Goal: Task Accomplishment & Management: Manage account settings

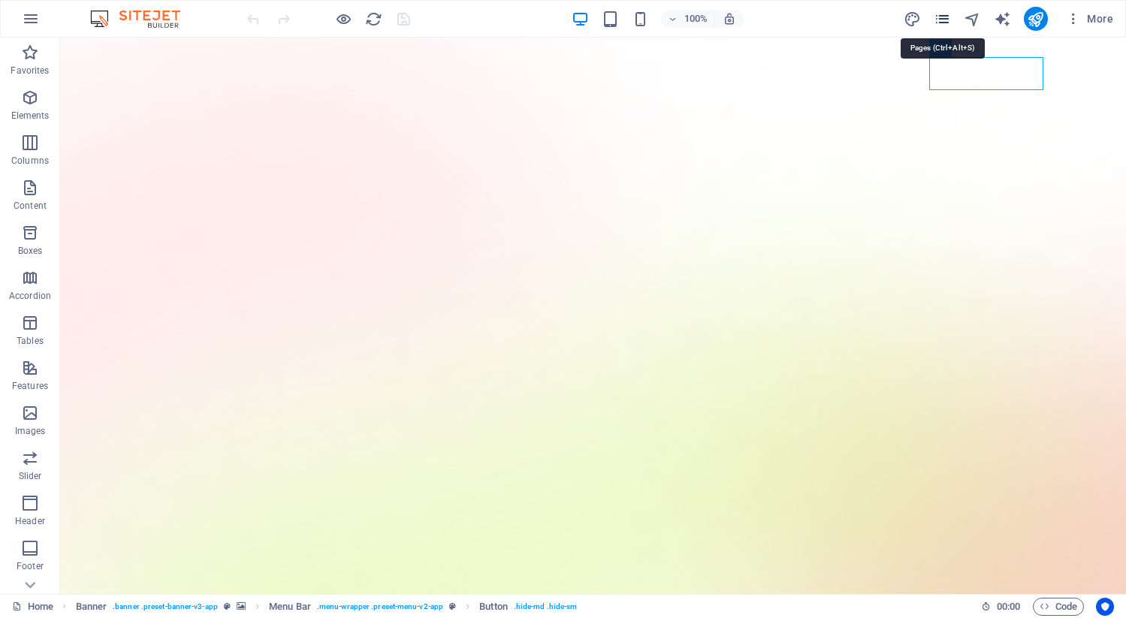
click at [944, 14] on icon "pages" at bounding box center [942, 19] width 17 height 17
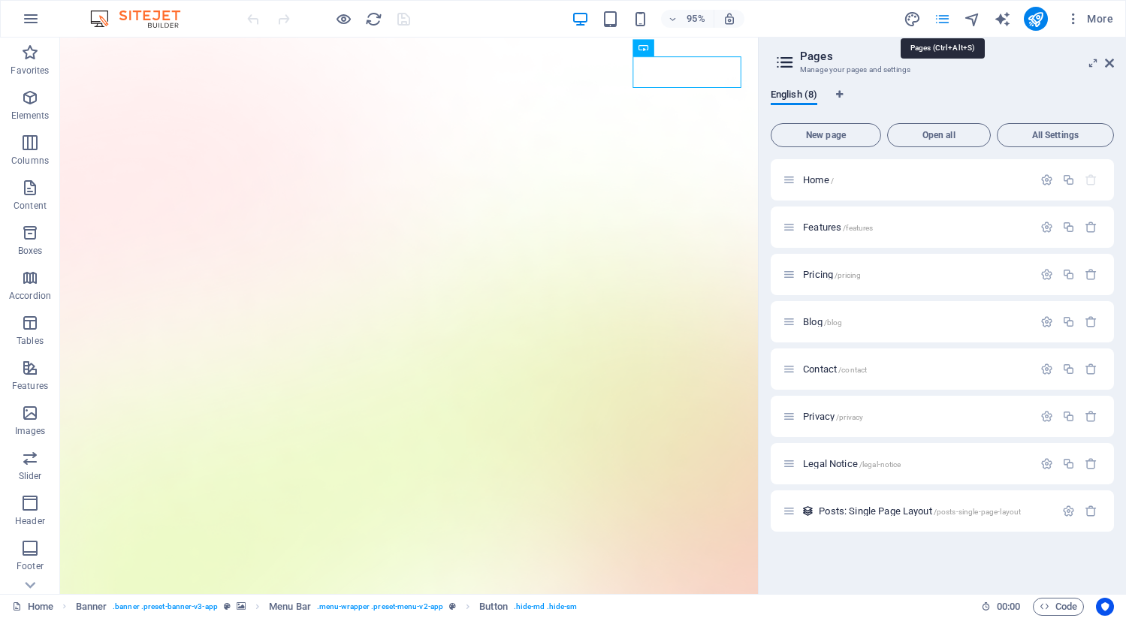
click at [944, 14] on icon "pages" at bounding box center [942, 19] width 17 height 17
click at [1112, 65] on icon at bounding box center [1109, 63] width 9 height 12
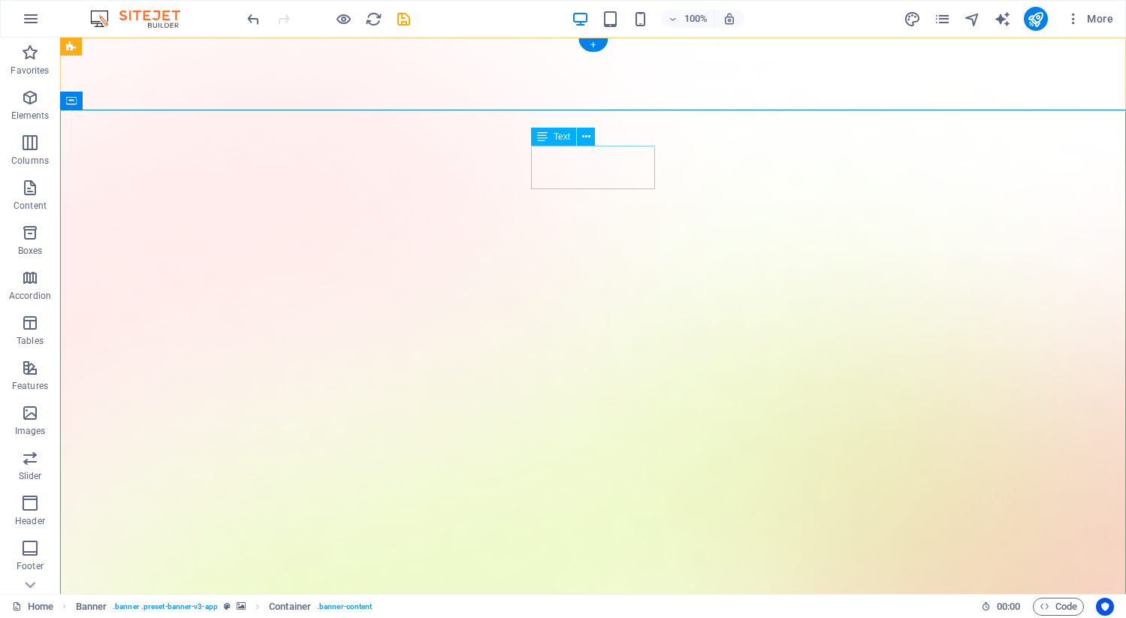
click at [588, 134] on icon at bounding box center [586, 137] width 8 height 16
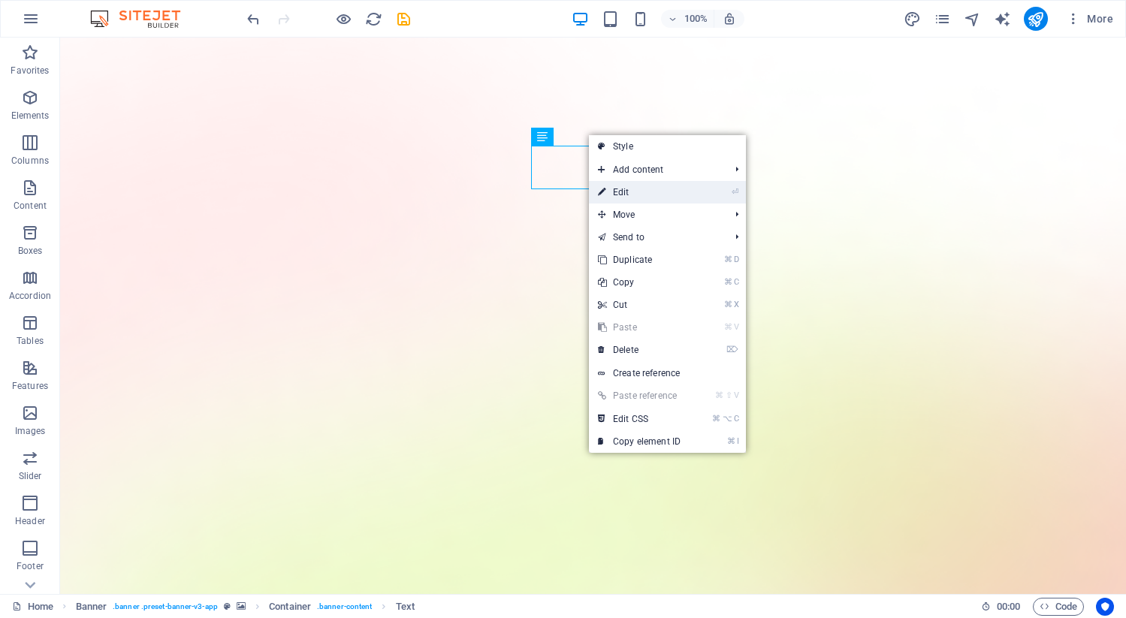
click at [631, 188] on link "⏎ Edit" at bounding box center [639, 192] width 101 height 23
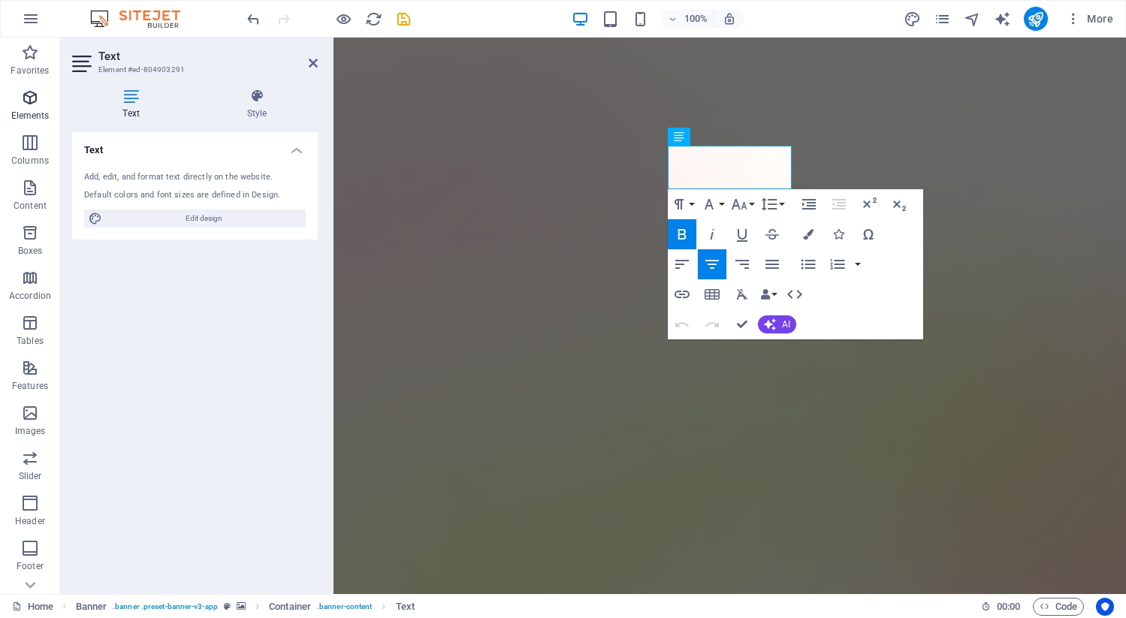
click at [35, 113] on p "Elements" at bounding box center [30, 116] width 38 height 12
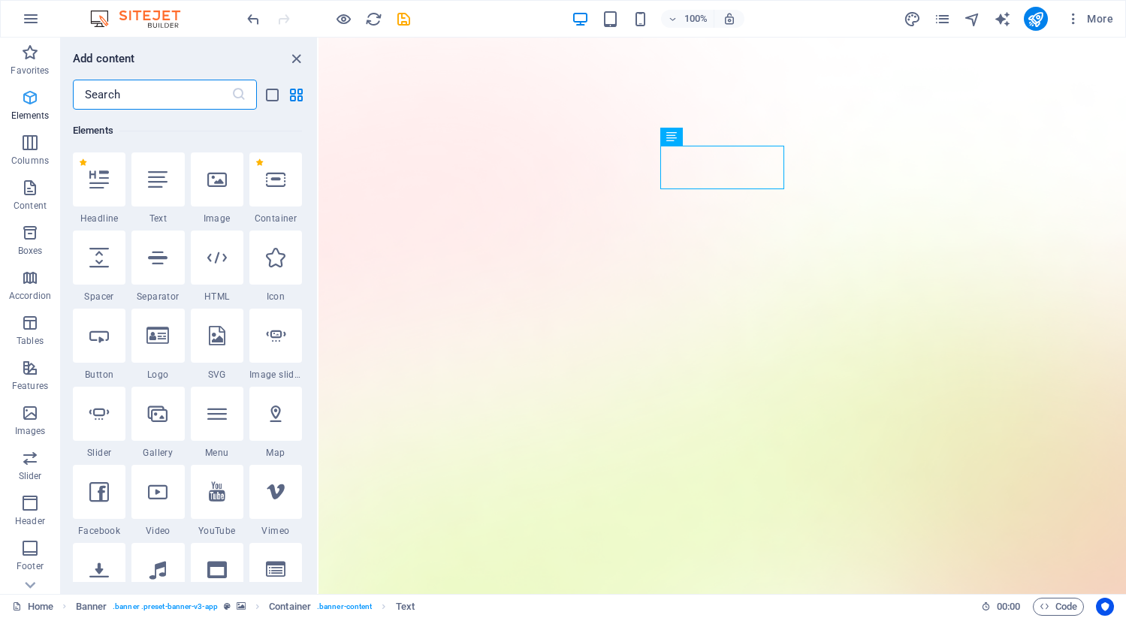
scroll to position [160, 0]
click at [724, 135] on button at bounding box center [715, 137] width 18 height 18
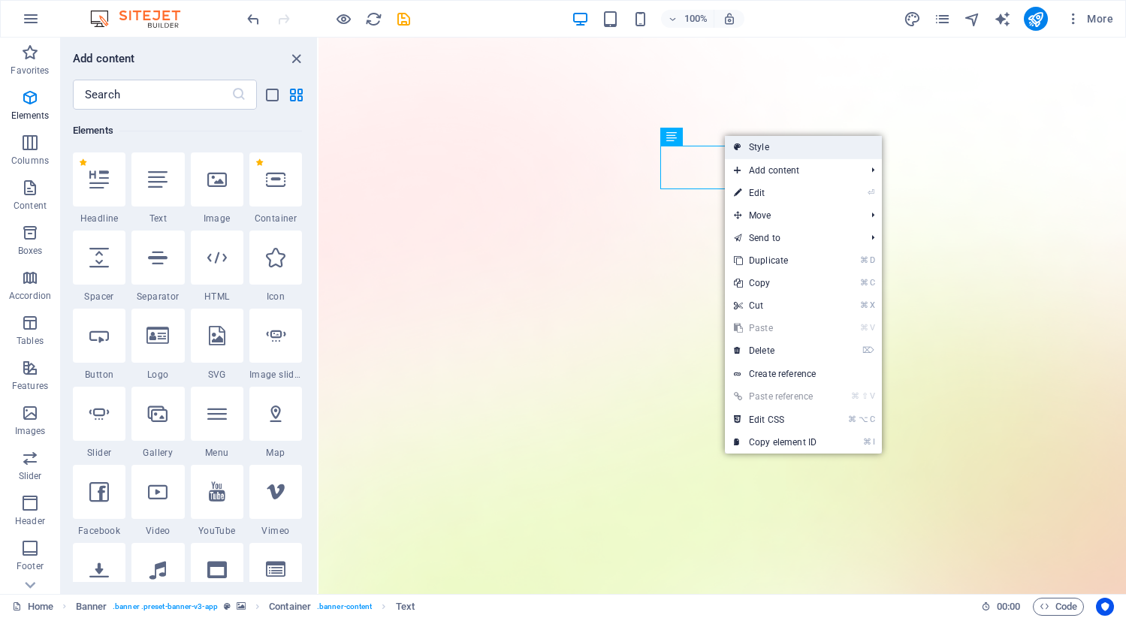
click at [757, 146] on link "Style" at bounding box center [803, 147] width 157 height 23
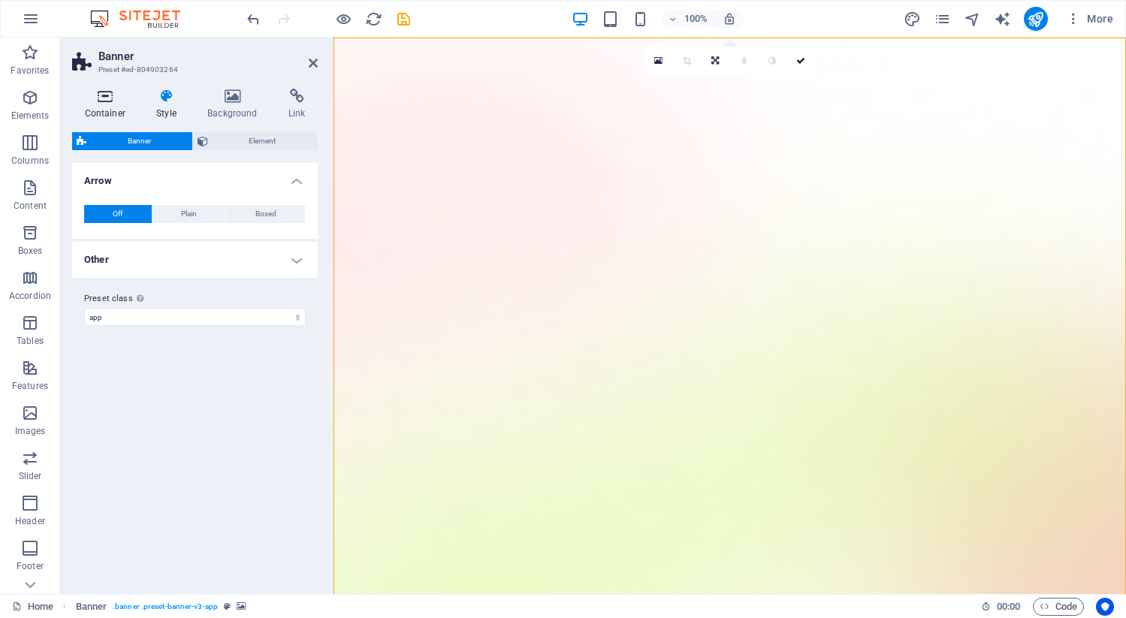
click at [104, 95] on icon at bounding box center [105, 96] width 66 height 15
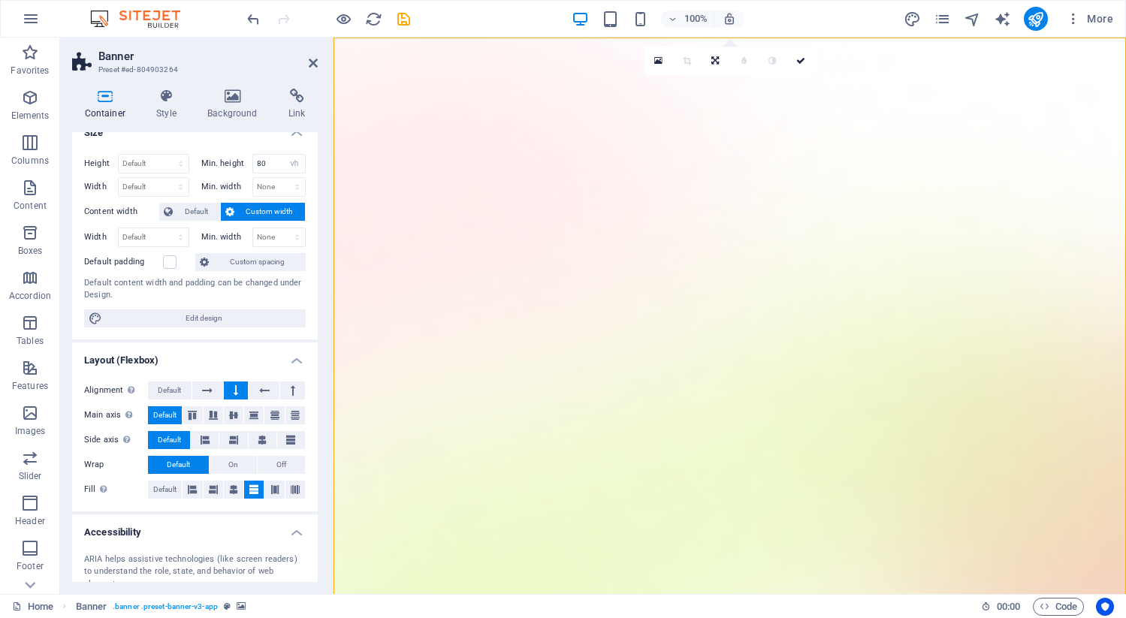
scroll to position [0, 0]
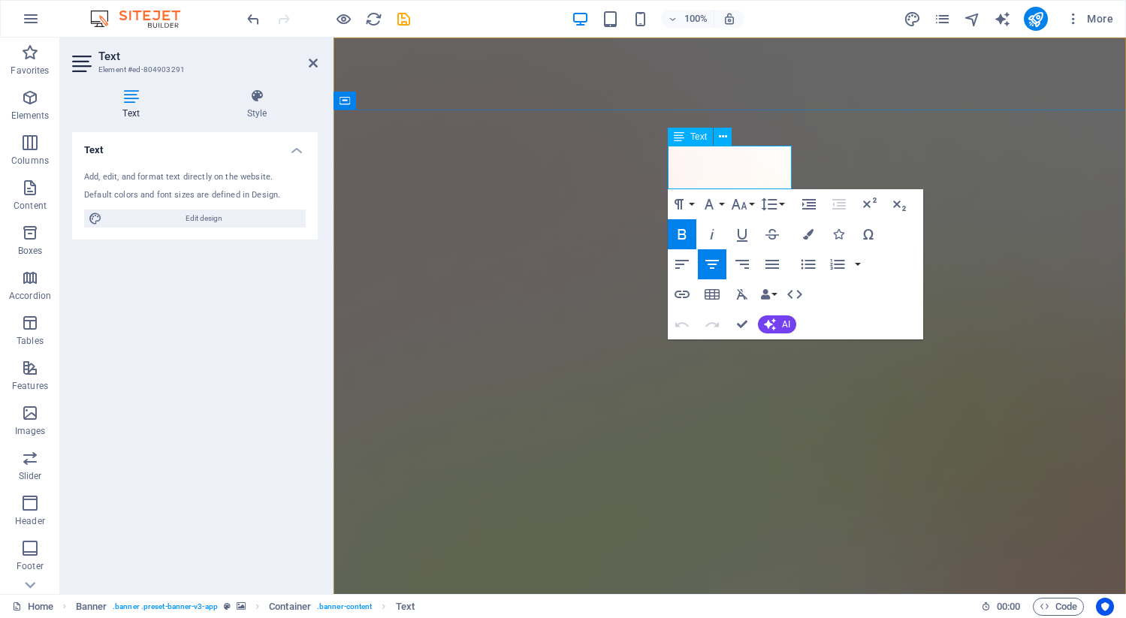
click at [262, 104] on h4 "Style" at bounding box center [257, 105] width 122 height 32
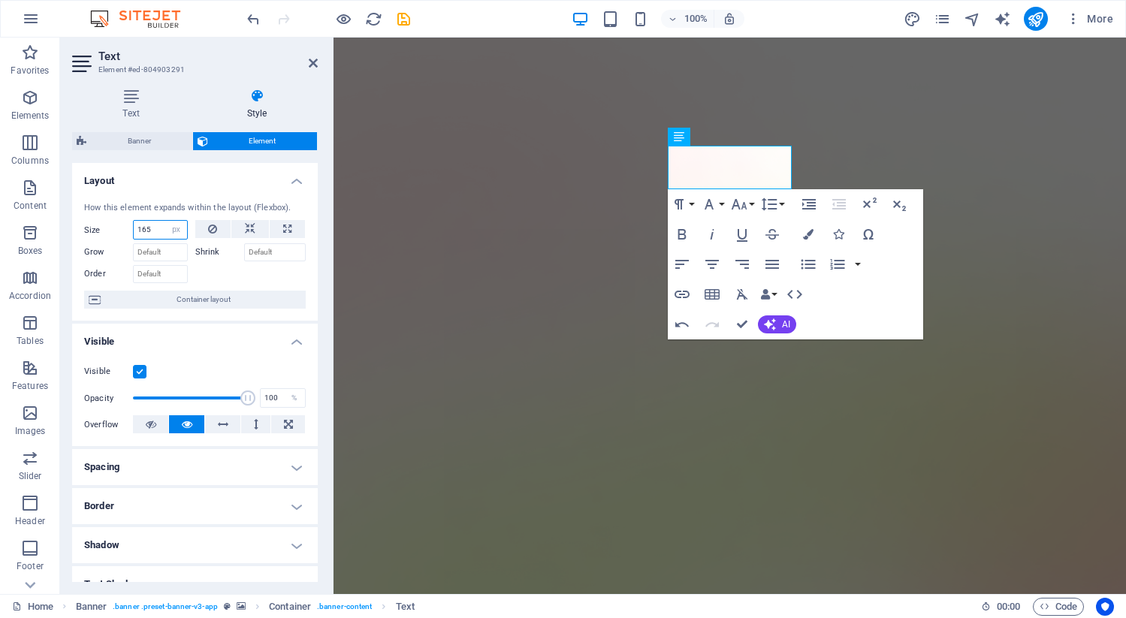
click at [147, 231] on input "165" at bounding box center [160, 230] width 53 height 18
click at [157, 228] on input "165" at bounding box center [160, 230] width 53 height 18
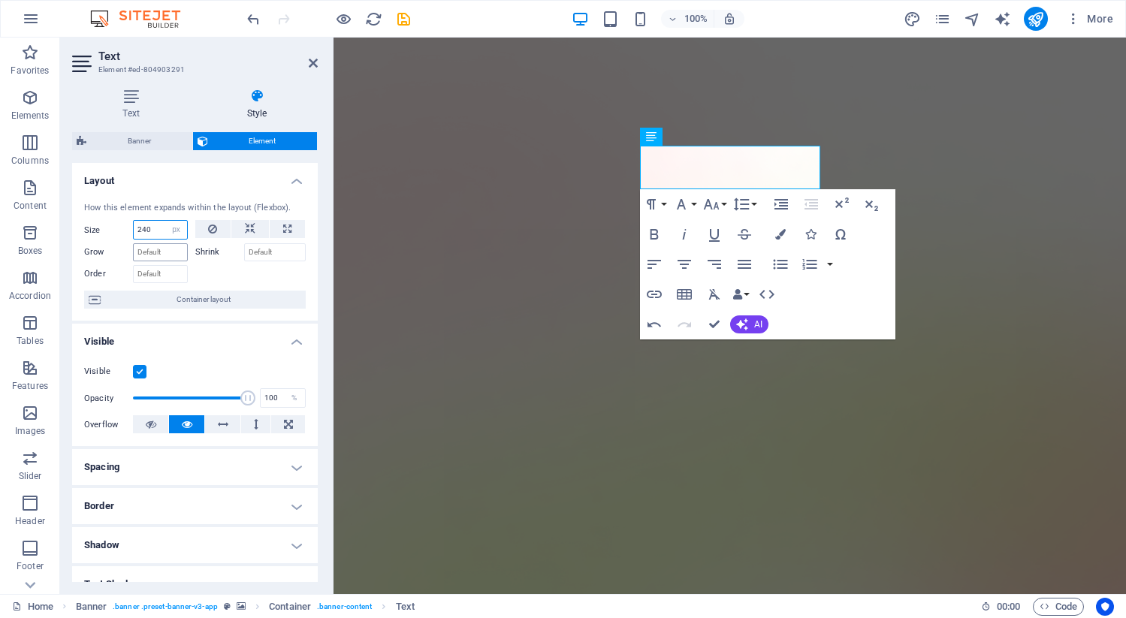
type input "240"
click at [154, 256] on input "Grow" at bounding box center [160, 252] width 55 height 18
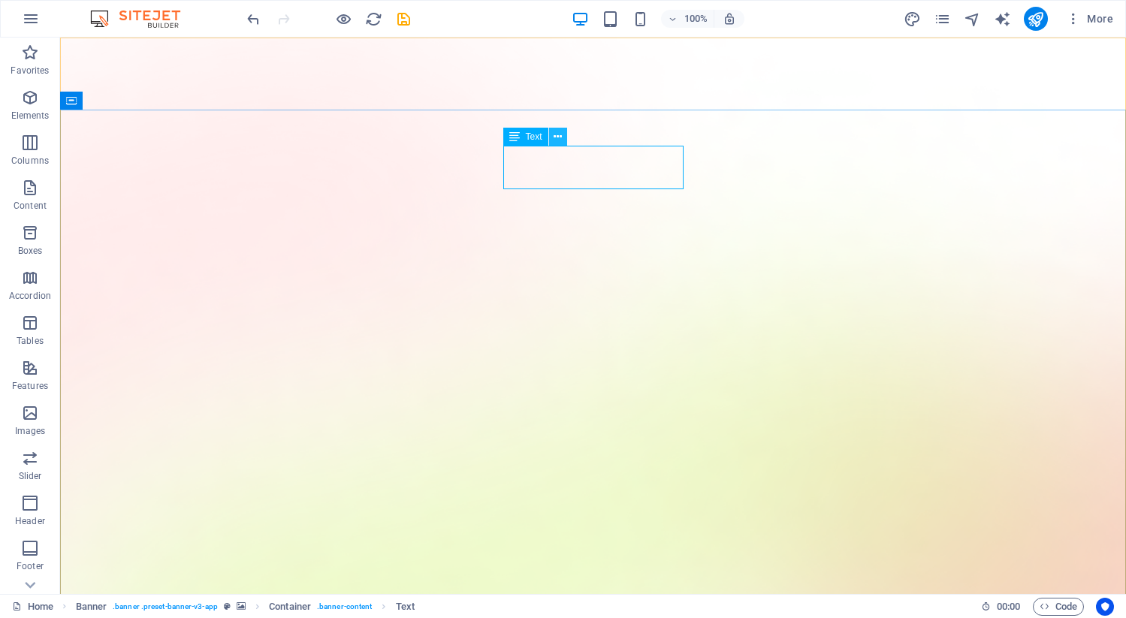
click at [561, 135] on icon at bounding box center [558, 137] width 8 height 16
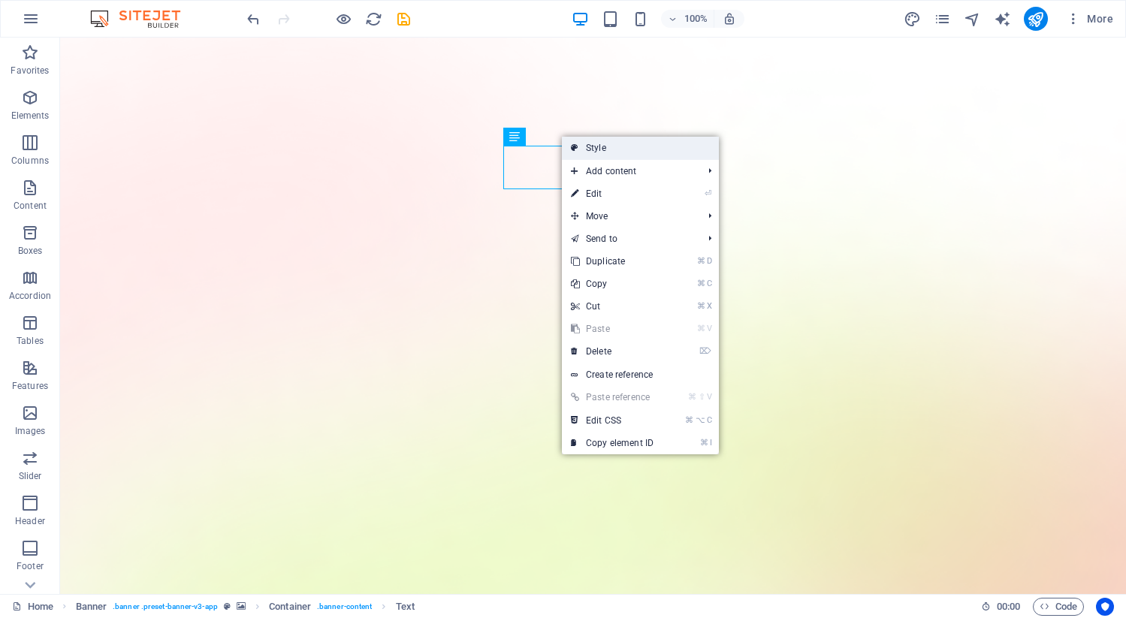
click at [591, 154] on link "Style" at bounding box center [640, 148] width 157 height 23
select select "vh"
select select "header"
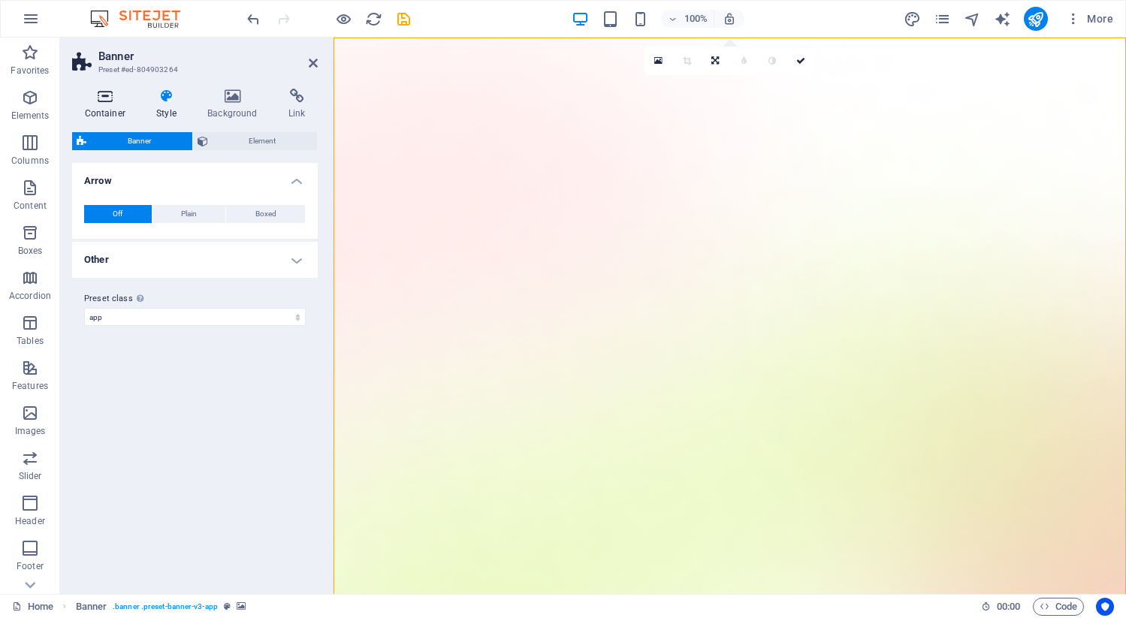
click at [107, 105] on h4 "Container" at bounding box center [108, 105] width 72 height 32
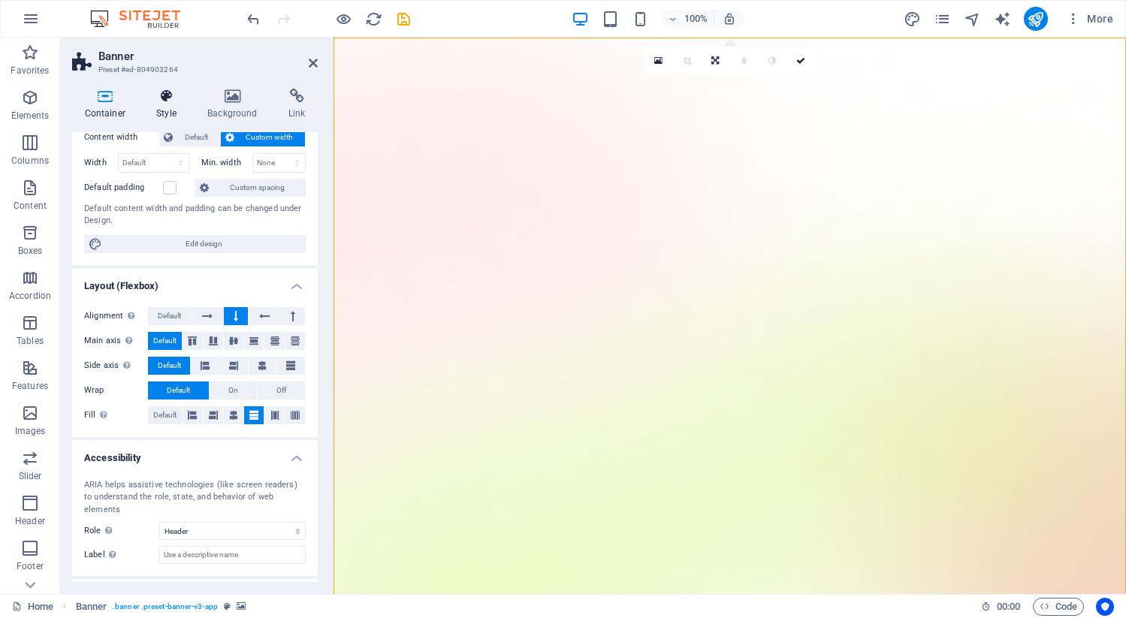
scroll to position [93, 0]
click at [166, 99] on icon at bounding box center [166, 96] width 45 height 15
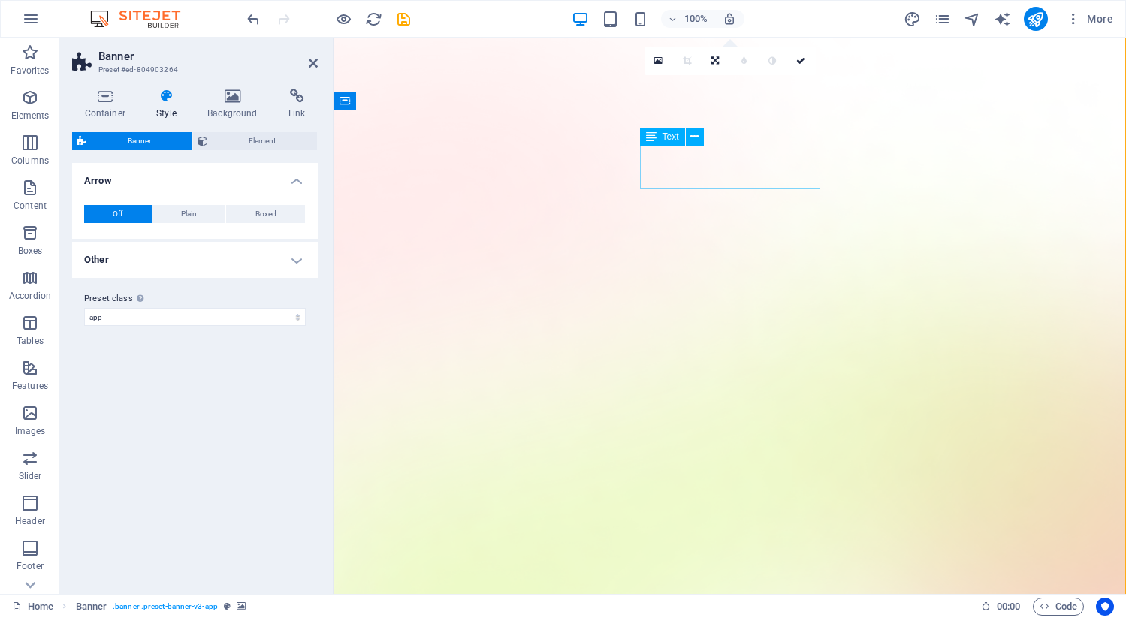
click at [697, 138] on icon at bounding box center [695, 137] width 8 height 16
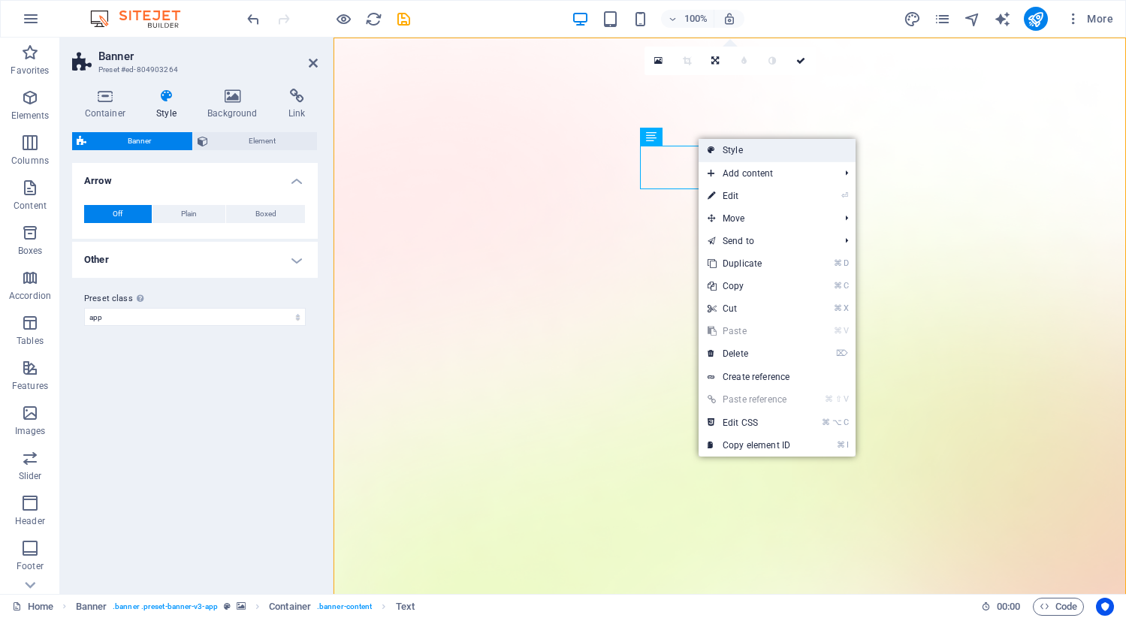
click at [751, 148] on link "Style" at bounding box center [777, 150] width 157 height 23
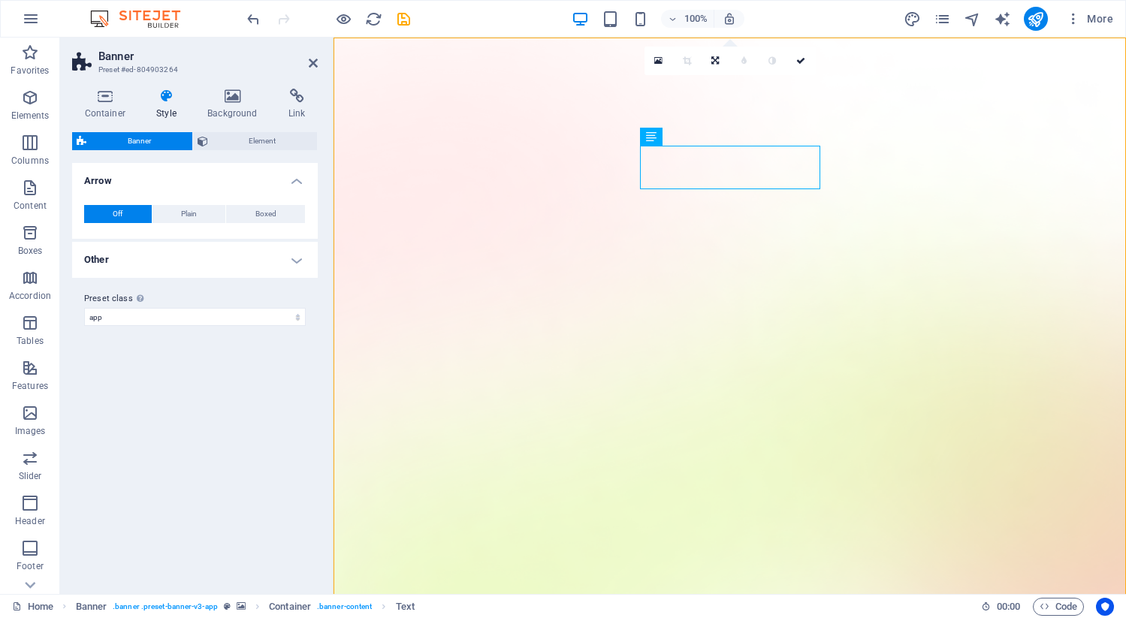
click at [101, 86] on div "Container Style Background Link Size Height Default px rem % vh vw Min. height …" at bounding box center [195, 336] width 270 height 518
click at [101, 89] on icon at bounding box center [105, 96] width 66 height 15
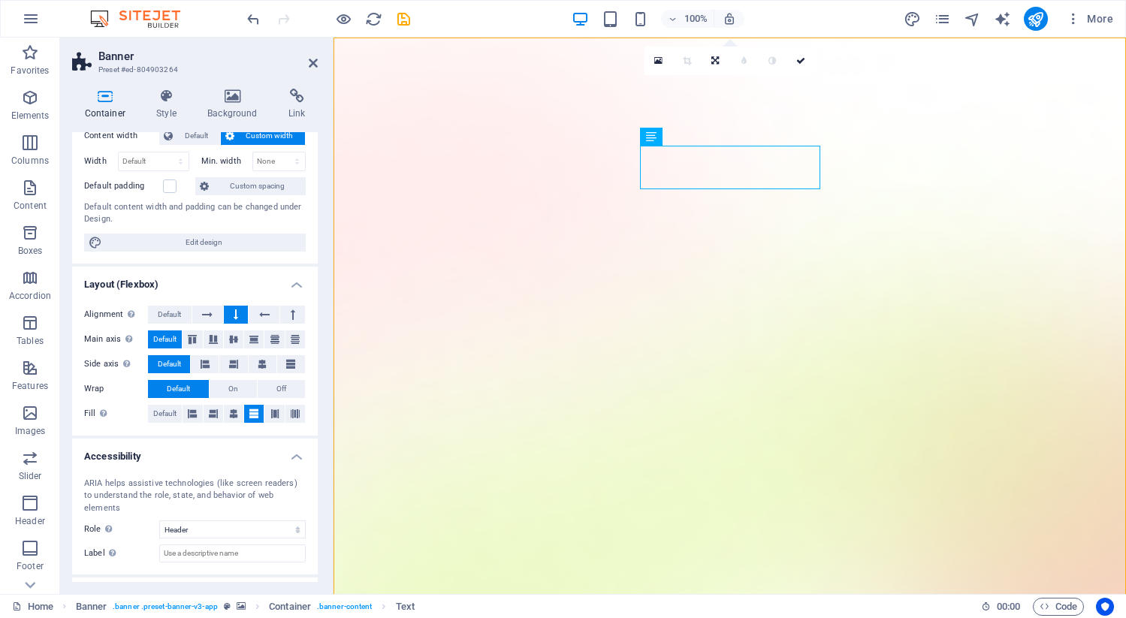
scroll to position [0, 0]
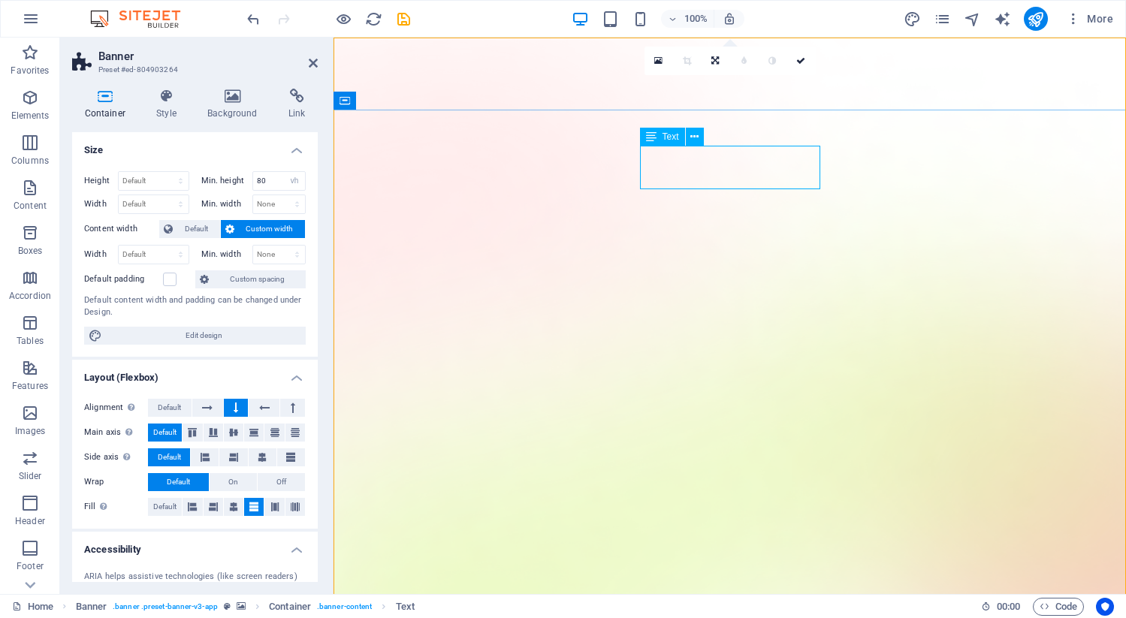
select select "px"
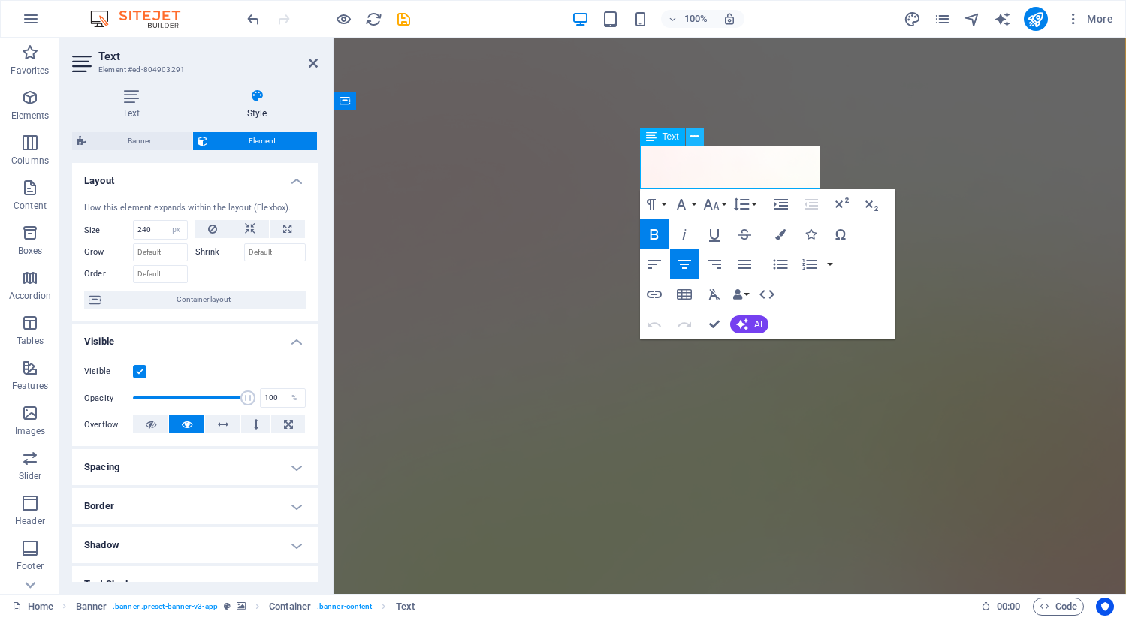
click at [694, 128] on button at bounding box center [695, 137] width 18 height 18
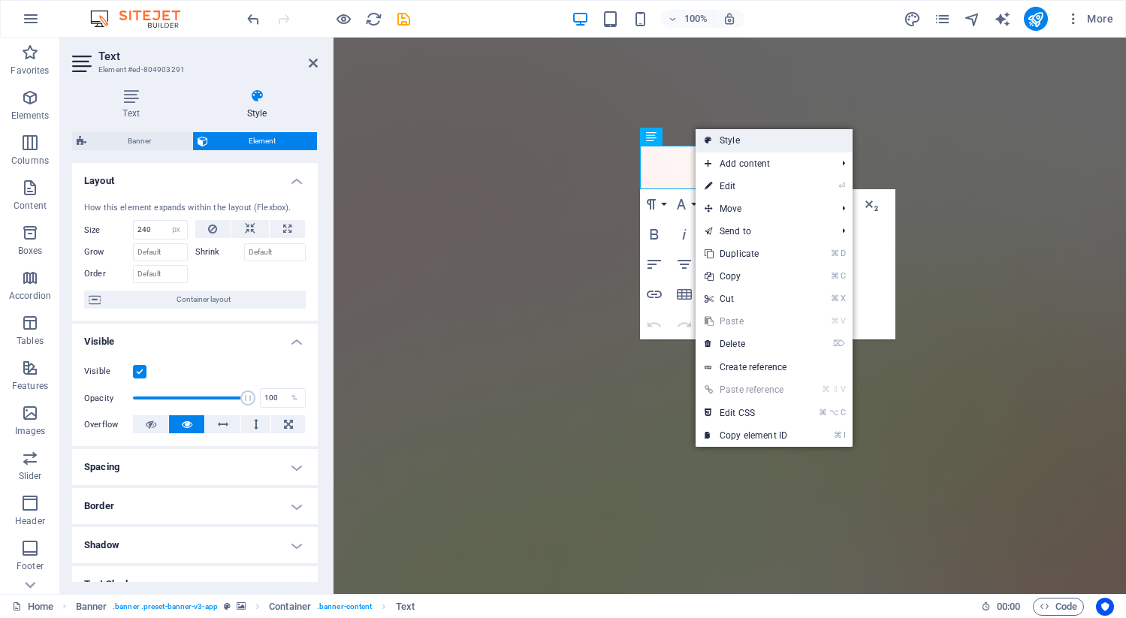
click at [736, 141] on link "Style" at bounding box center [774, 140] width 157 height 23
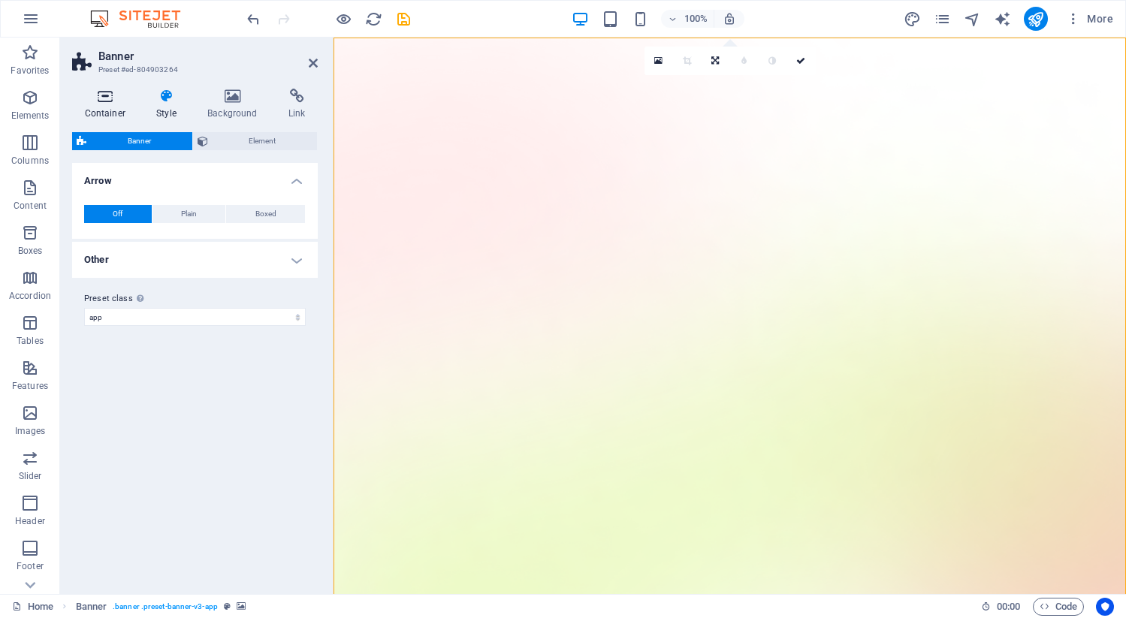
click at [102, 98] on icon at bounding box center [105, 96] width 66 height 15
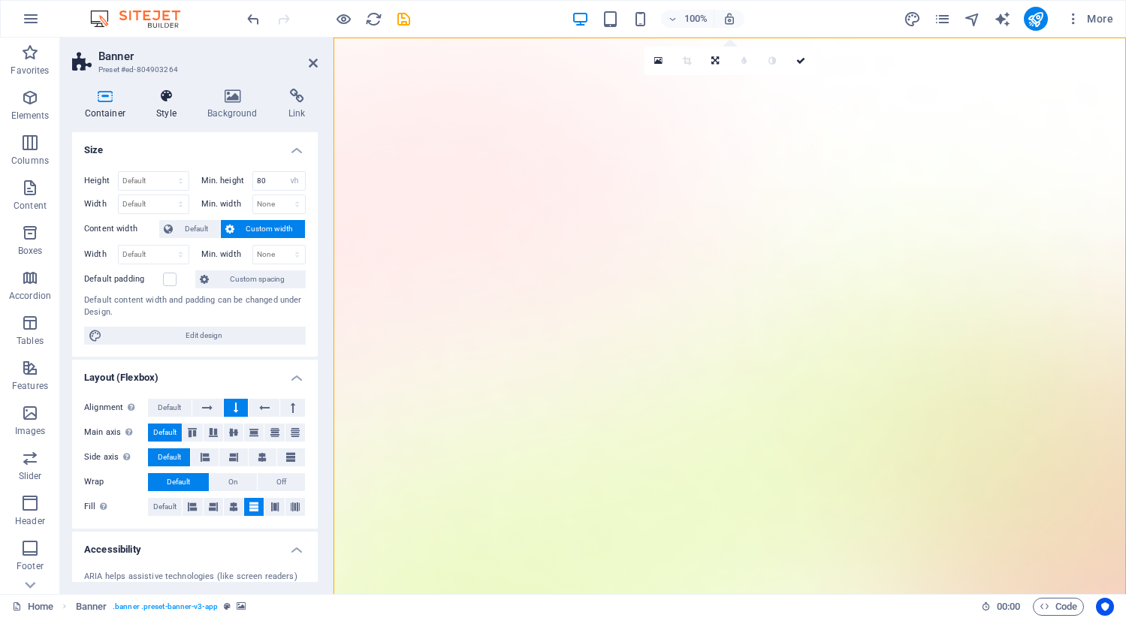
click at [180, 100] on icon at bounding box center [166, 96] width 45 height 15
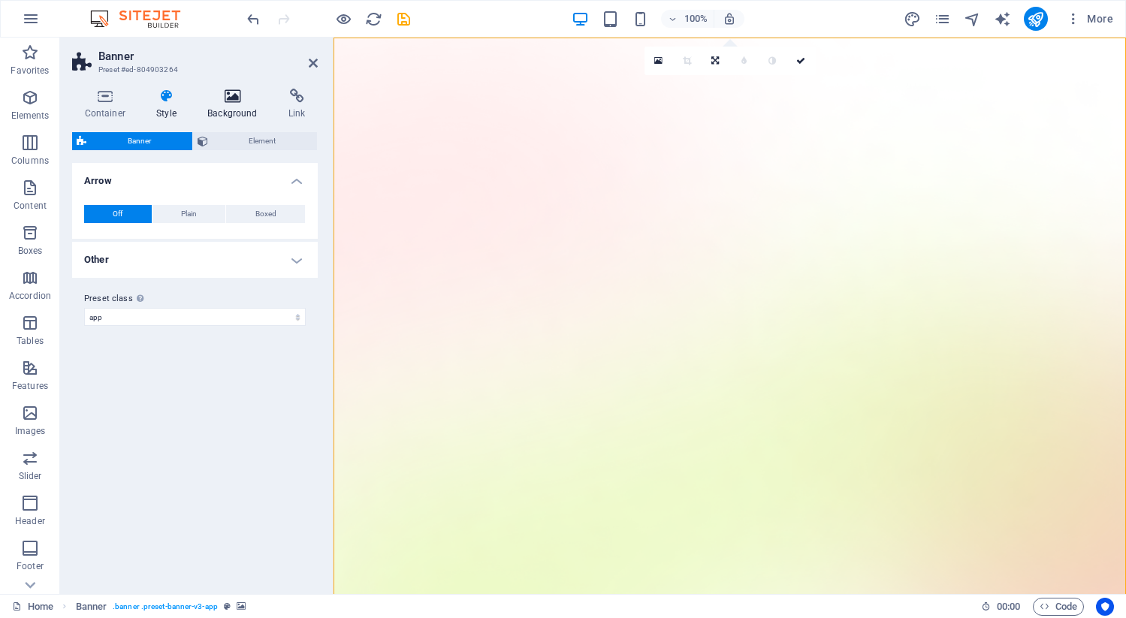
click at [221, 98] on icon at bounding box center [232, 96] width 75 height 15
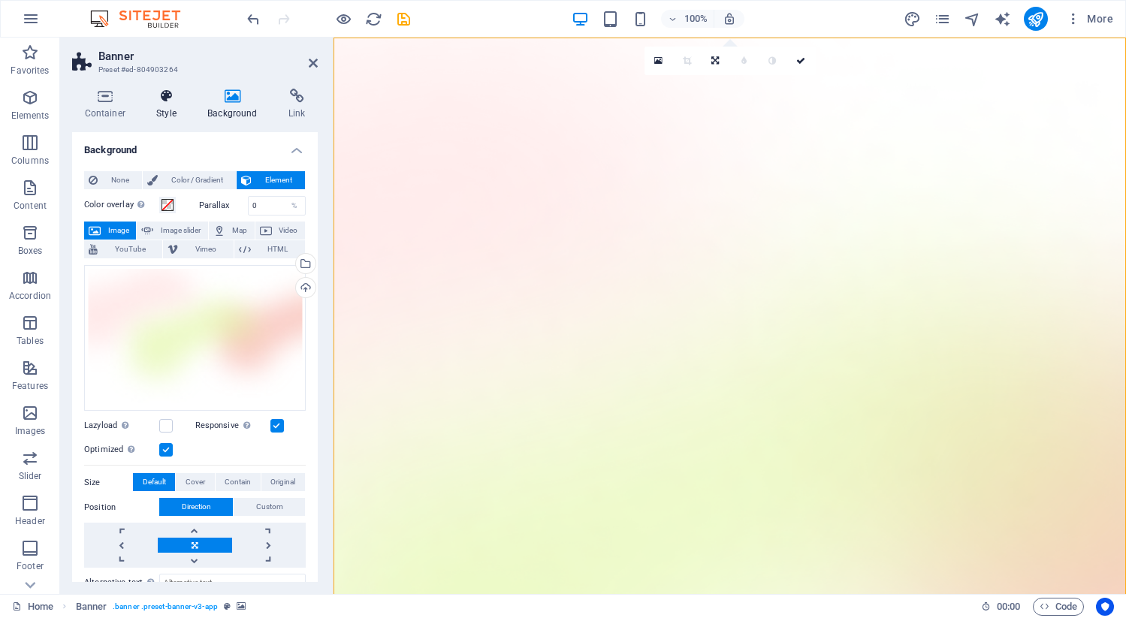
click at [170, 101] on icon at bounding box center [166, 96] width 45 height 15
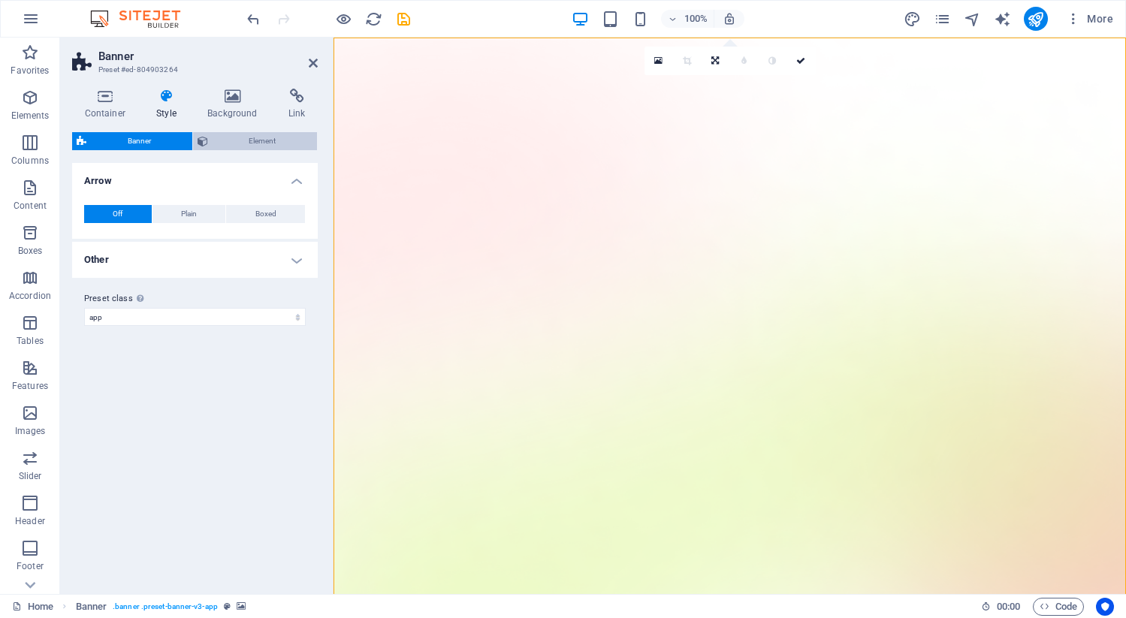
click at [267, 145] on span "Element" at bounding box center [263, 141] width 101 height 18
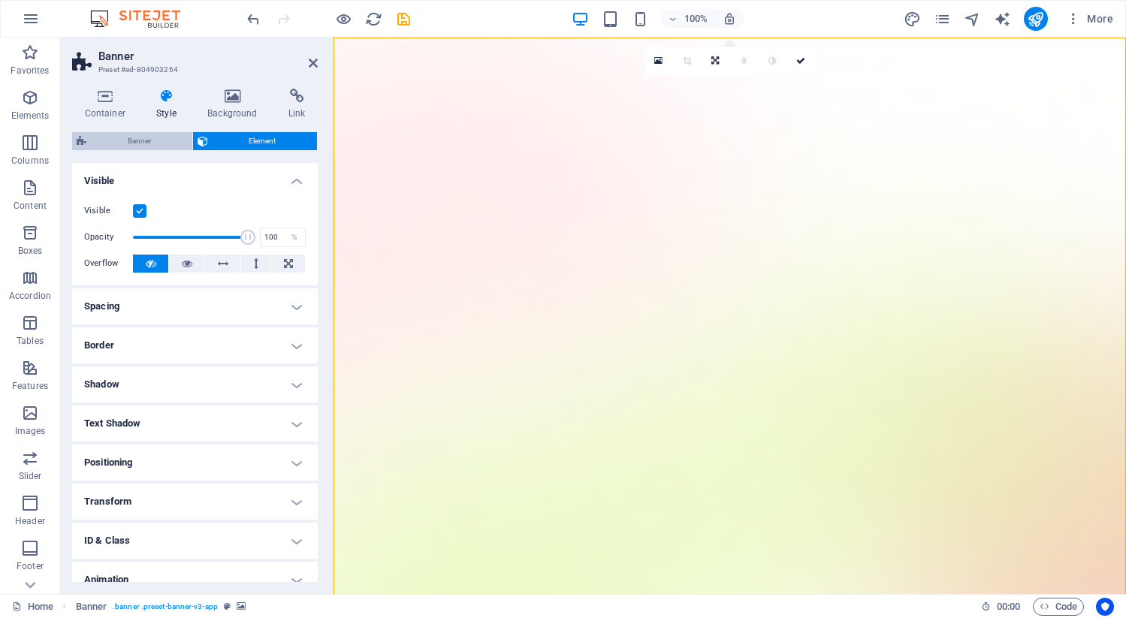
click at [132, 138] on span "Banner" at bounding box center [139, 141] width 97 height 18
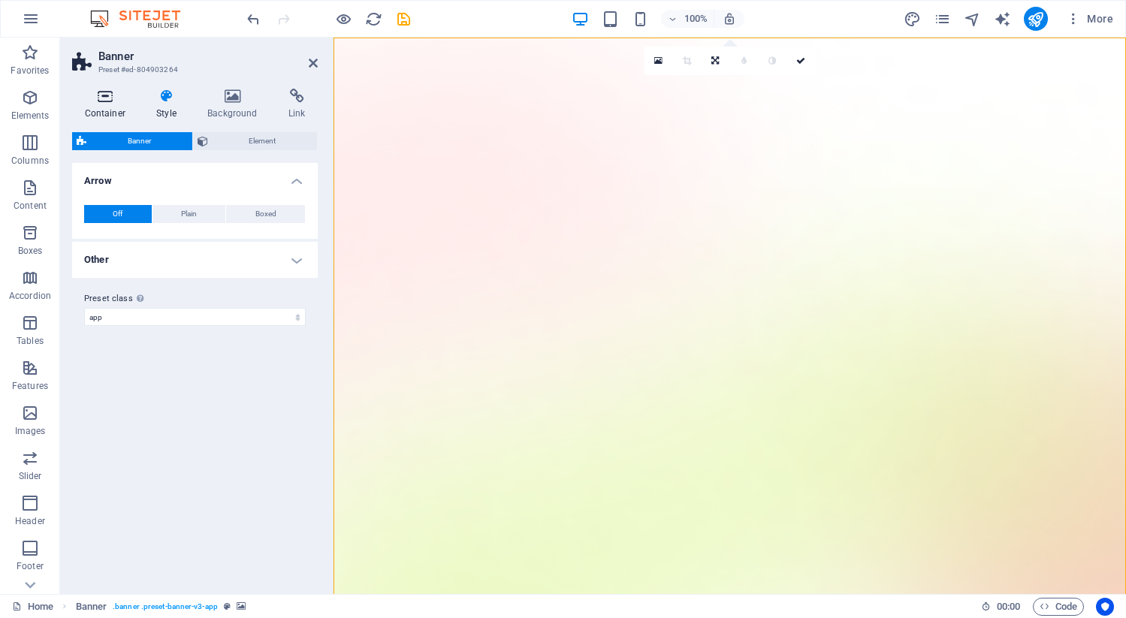
click at [102, 95] on icon at bounding box center [105, 96] width 66 height 15
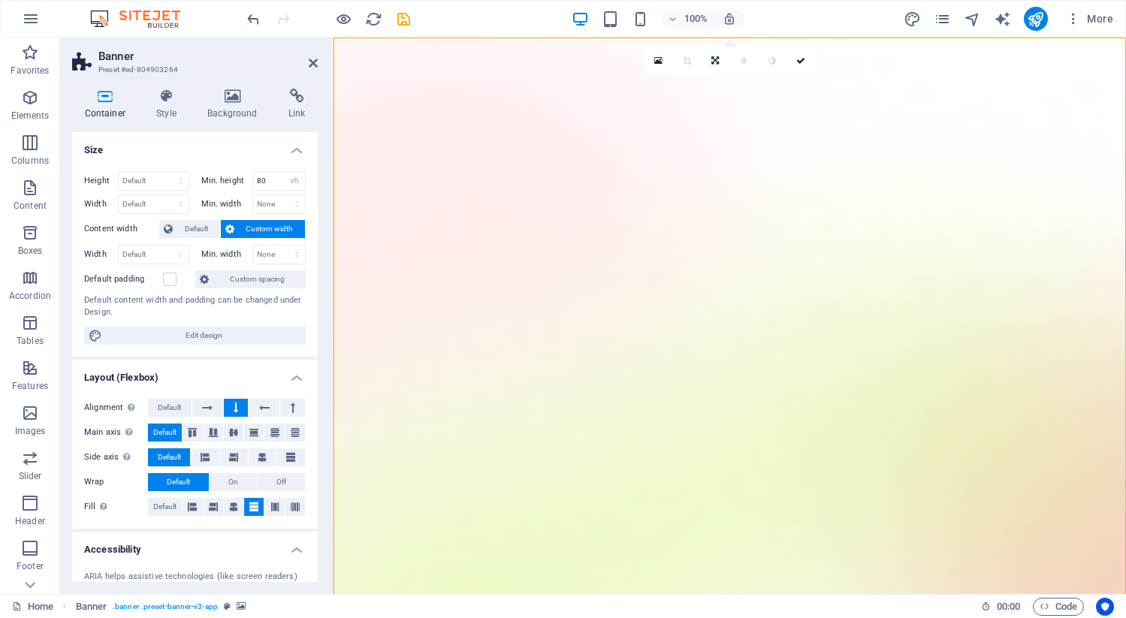
click at [270, 225] on span "Custom width" at bounding box center [270, 229] width 62 height 18
click at [231, 227] on icon at bounding box center [229, 229] width 9 height 18
click at [196, 231] on span "Default" at bounding box center [196, 229] width 38 height 18
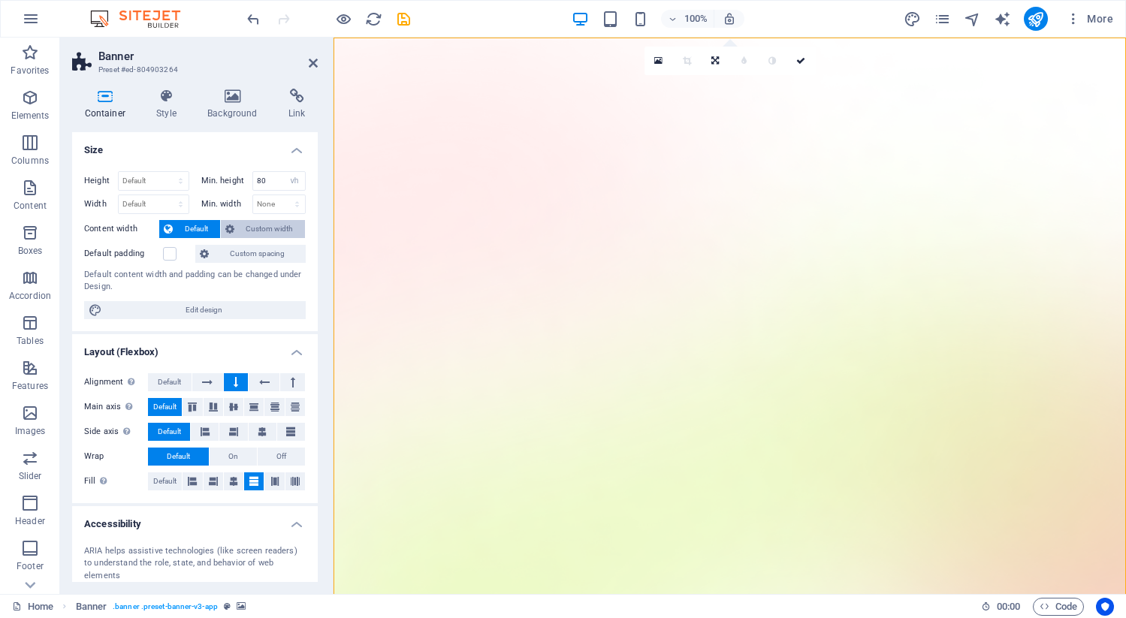
click at [249, 234] on span "Custom width" at bounding box center [270, 229] width 62 height 18
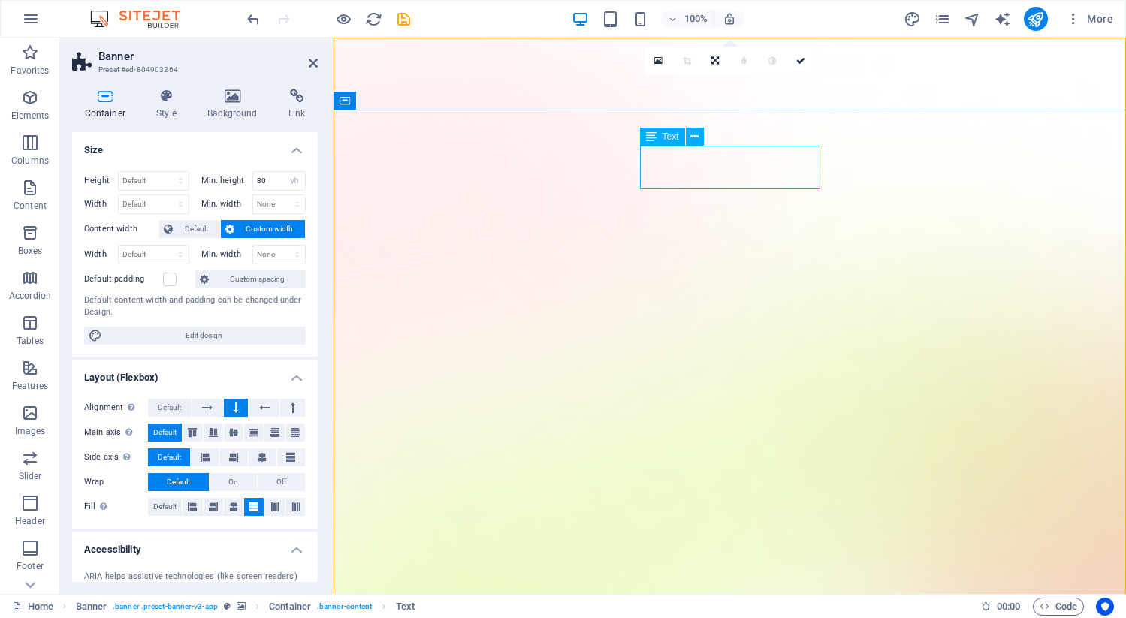
click at [659, 138] on div "Text" at bounding box center [662, 137] width 45 height 18
select select "px"
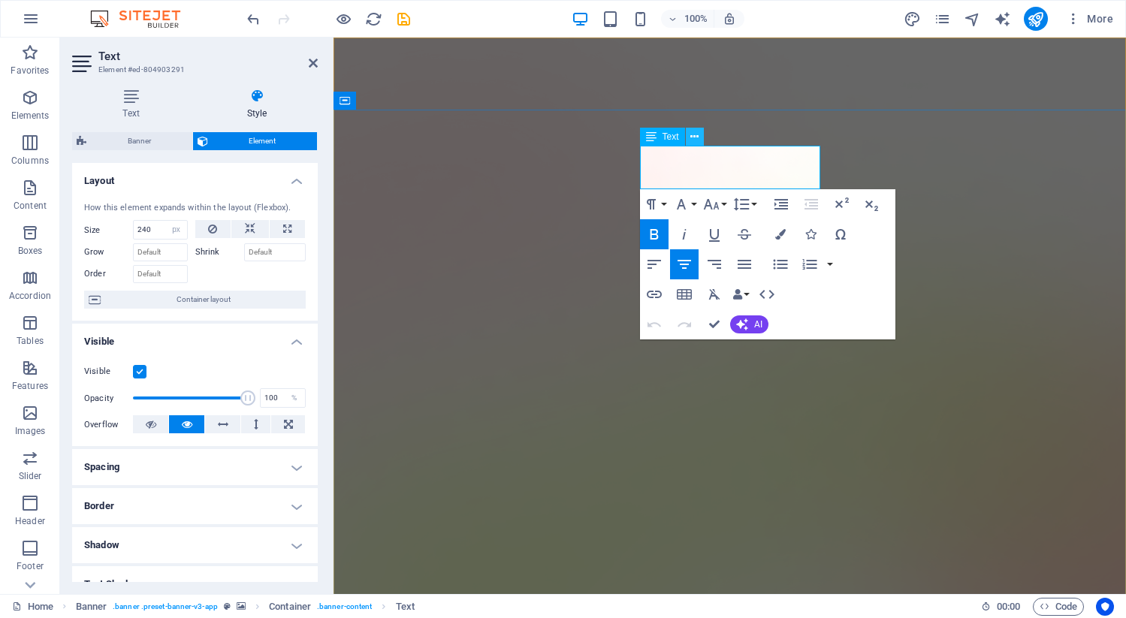
click at [692, 128] on button at bounding box center [695, 137] width 18 height 18
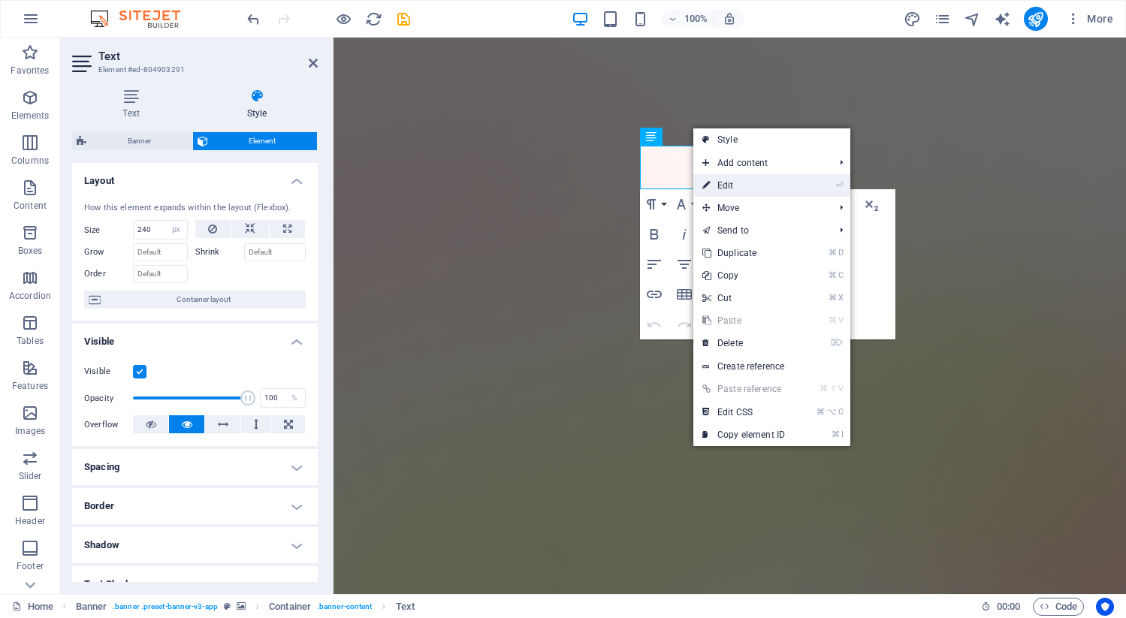
click at [827, 186] on li "⏎ Edit" at bounding box center [772, 185] width 157 height 23
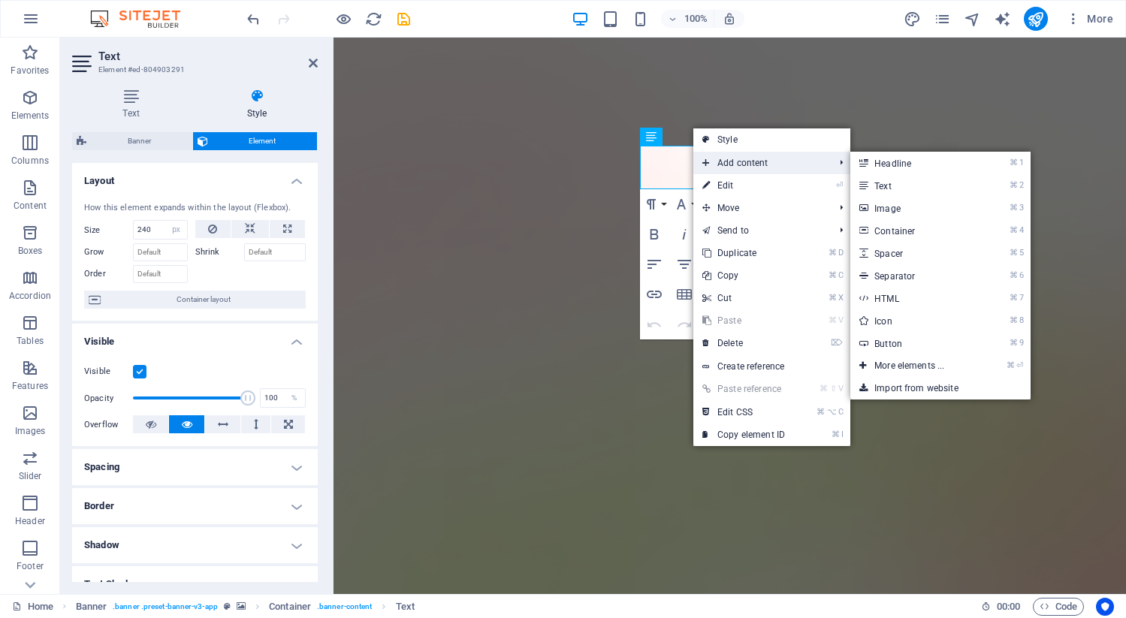
click at [766, 172] on span "Add content" at bounding box center [761, 163] width 135 height 23
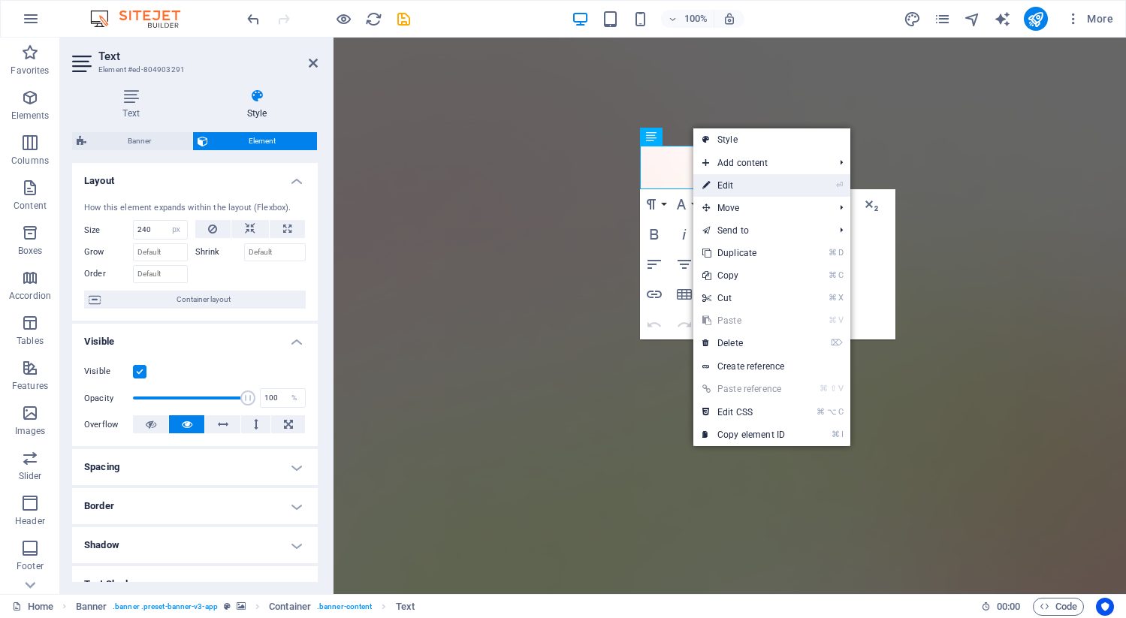
click at [766, 184] on link "⏎ Edit" at bounding box center [744, 185] width 101 height 23
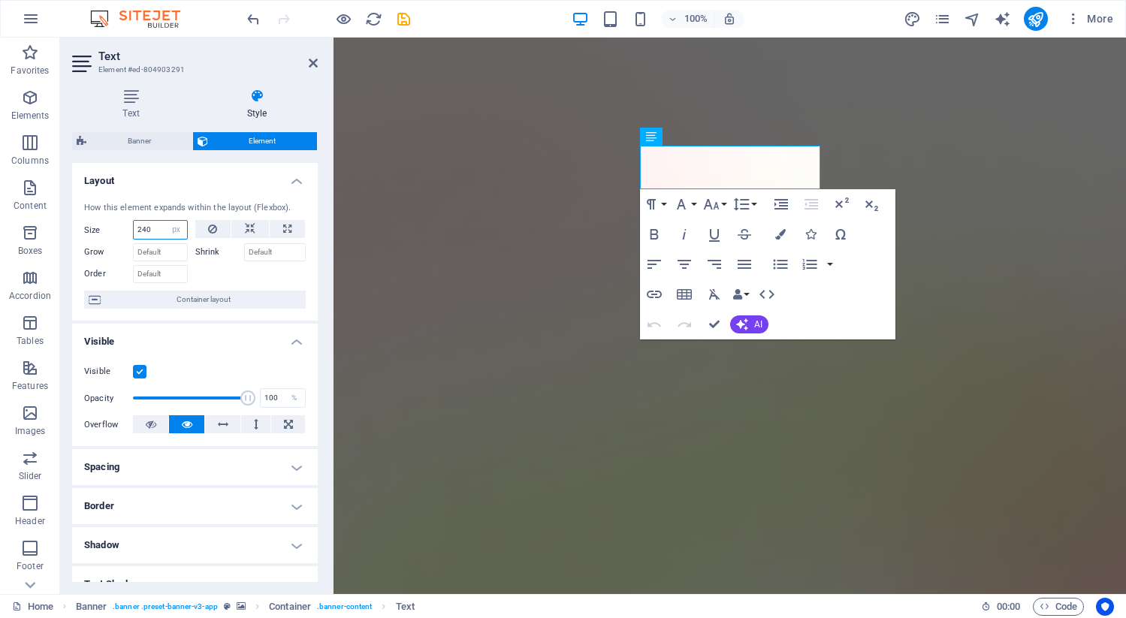
click at [156, 233] on input "240" at bounding box center [160, 230] width 53 height 18
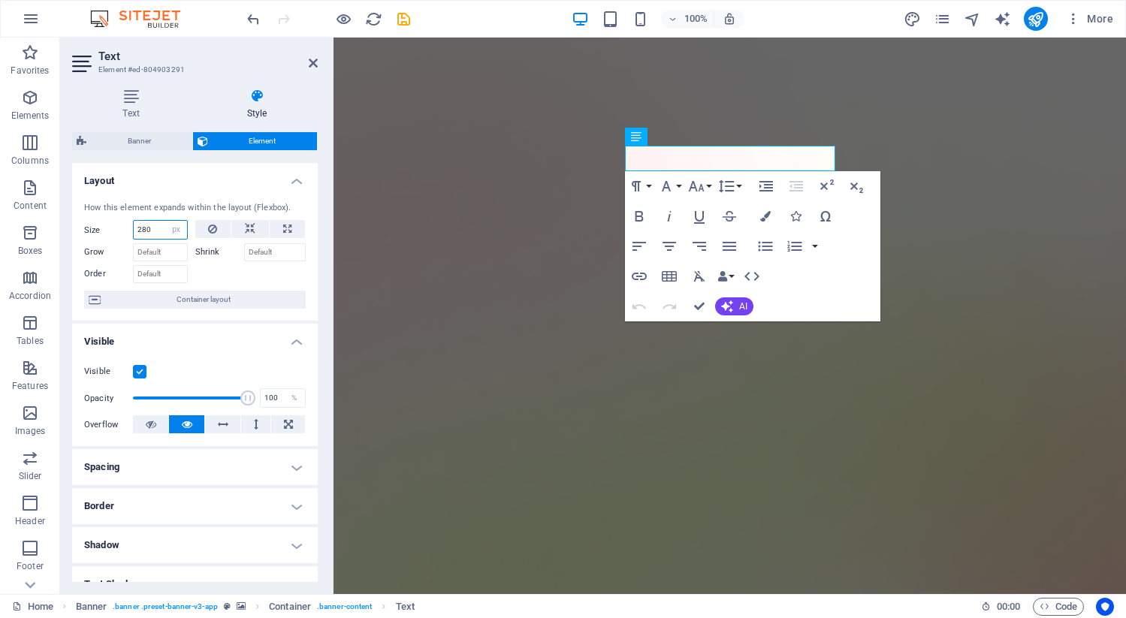
click at [159, 232] on input "280" at bounding box center [160, 230] width 53 height 18
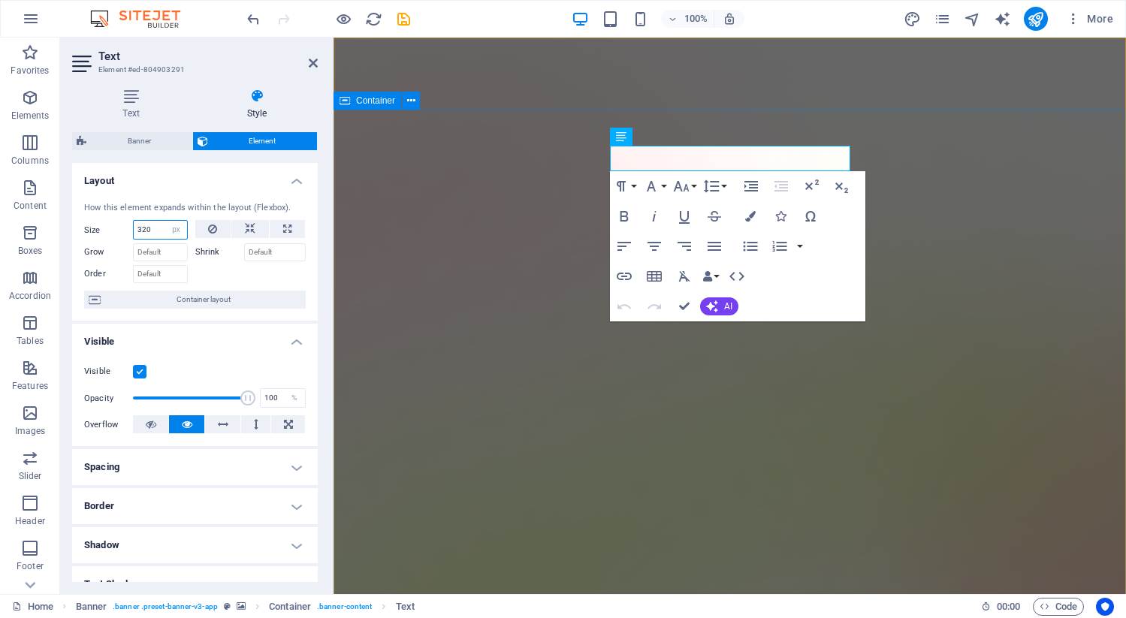
type input "320"
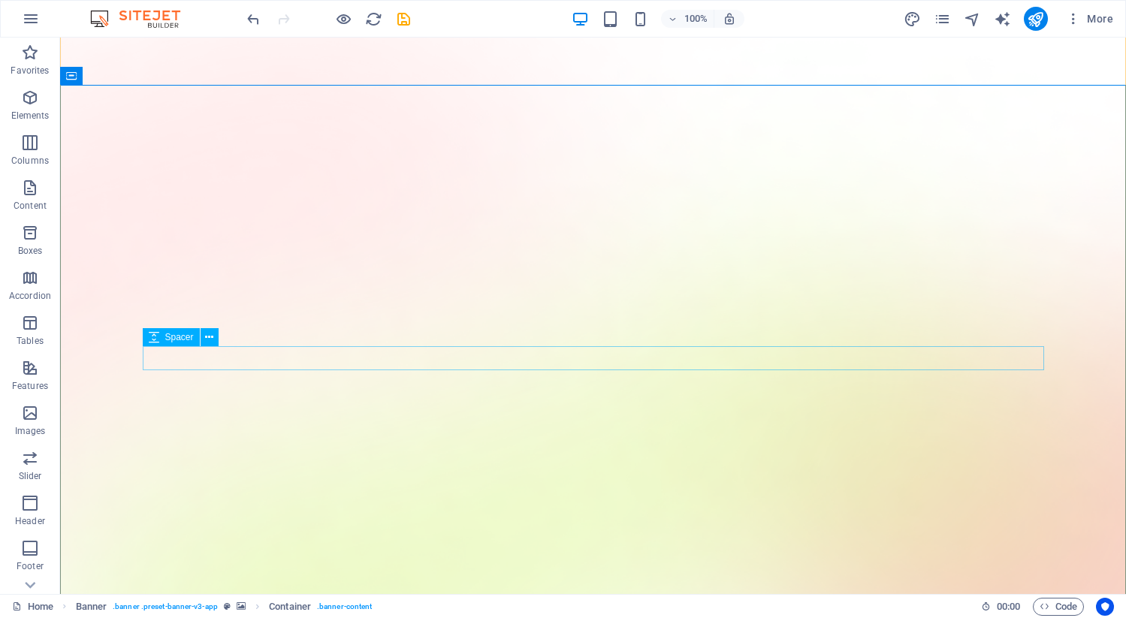
scroll to position [31, 0]
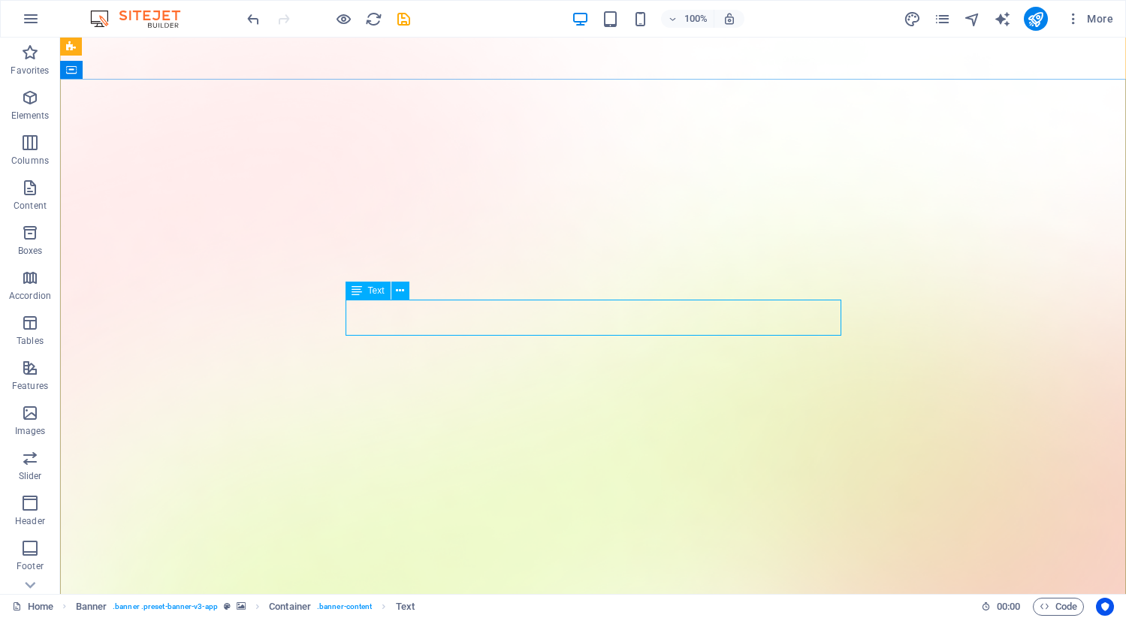
click at [354, 291] on icon at bounding box center [357, 291] width 11 height 18
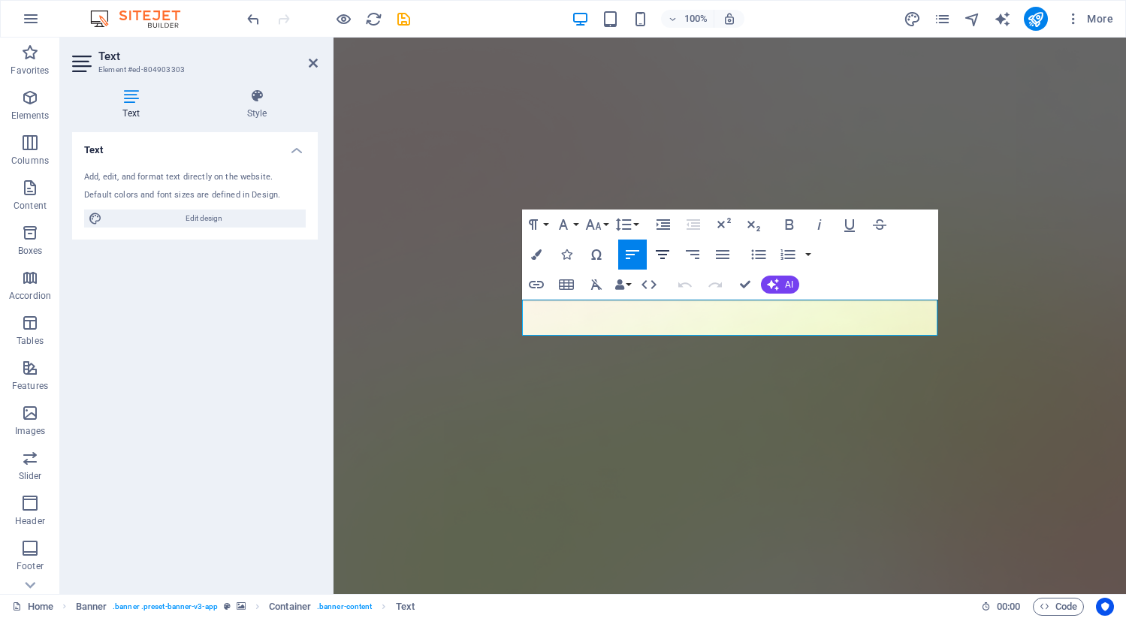
click at [661, 249] on icon "button" at bounding box center [663, 255] width 18 height 18
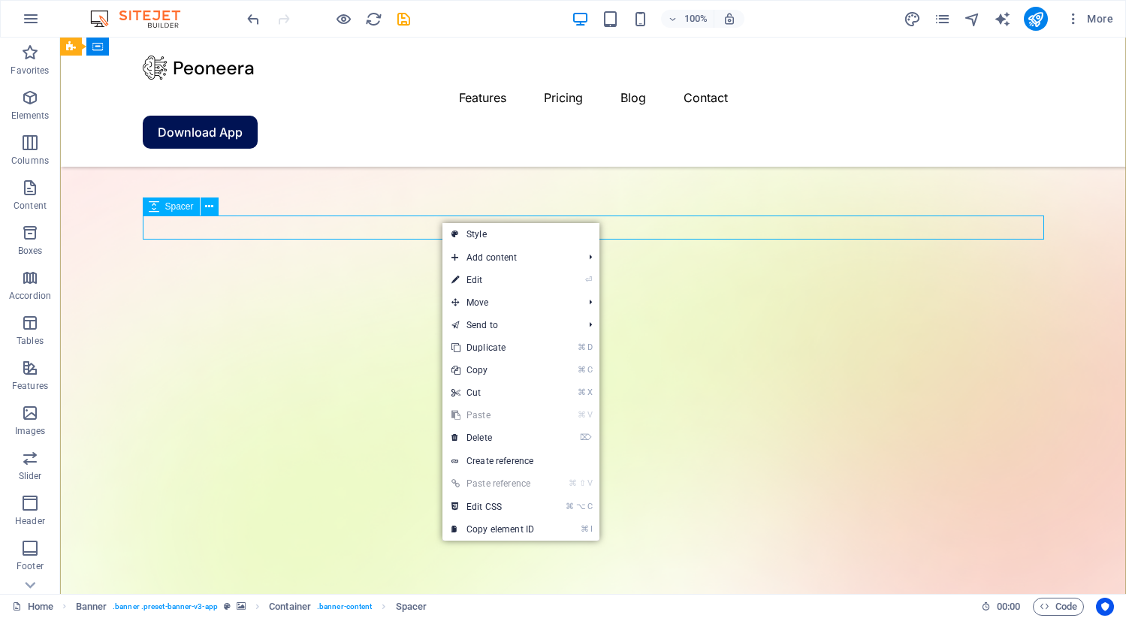
scroll to position [141, 0]
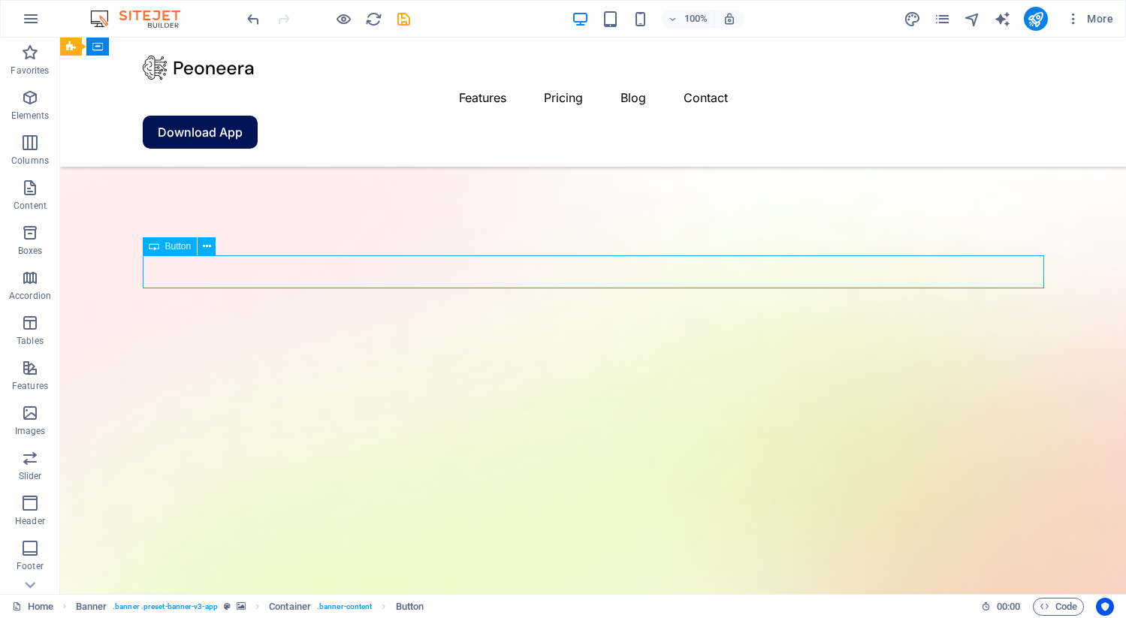
scroll to position [0, 0]
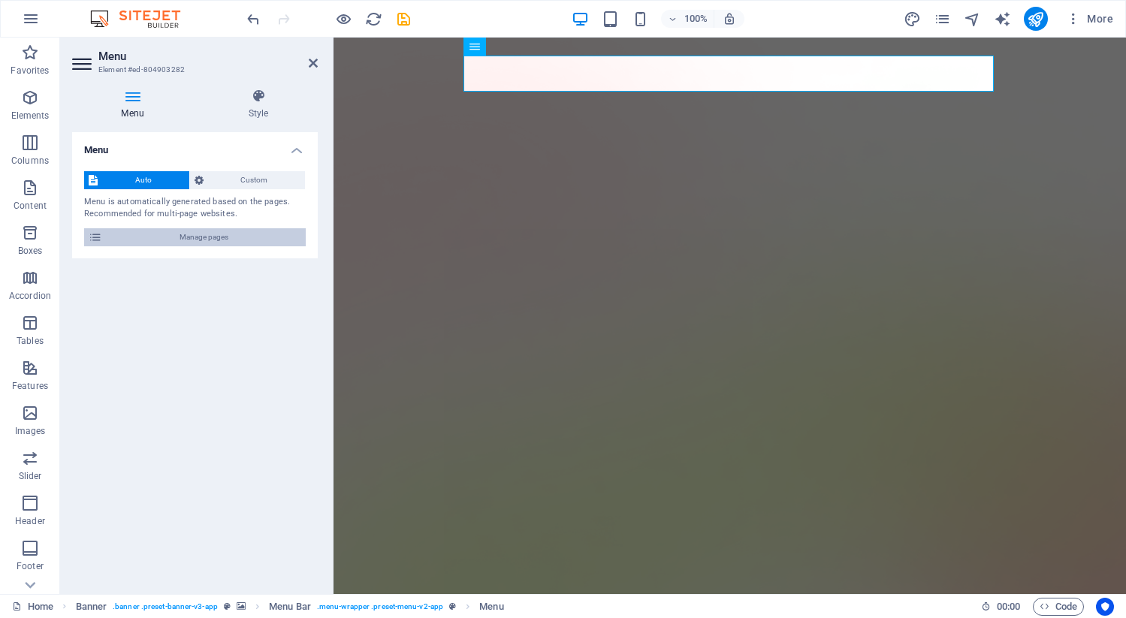
click at [95, 234] on icon at bounding box center [96, 237] width 14 height 18
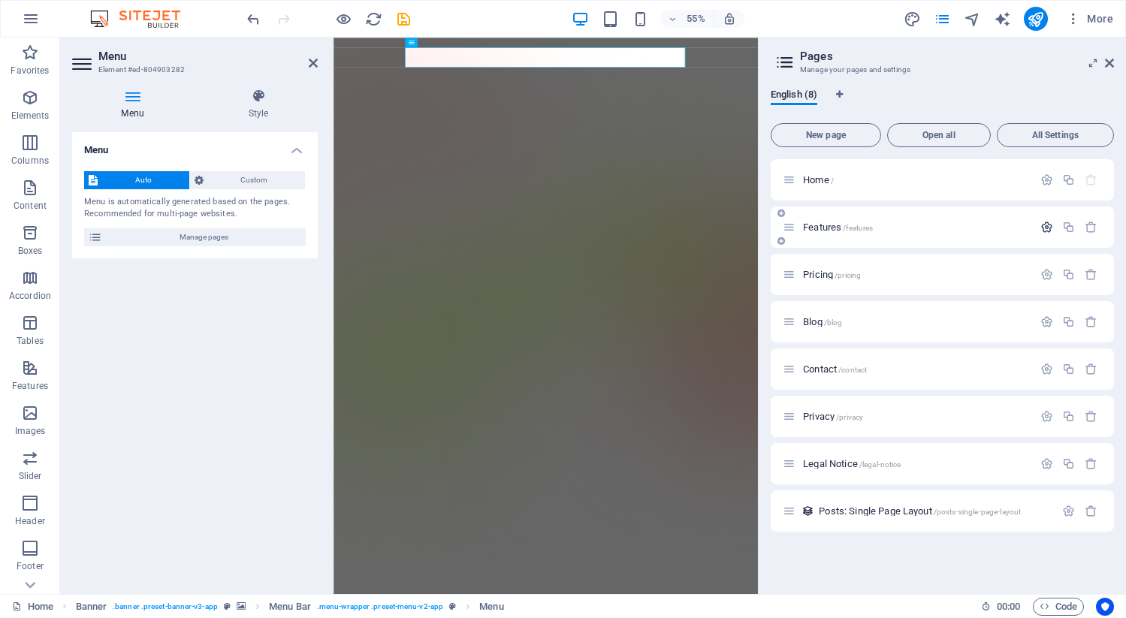
click at [1056, 227] on button "button" at bounding box center [1047, 227] width 22 height 13
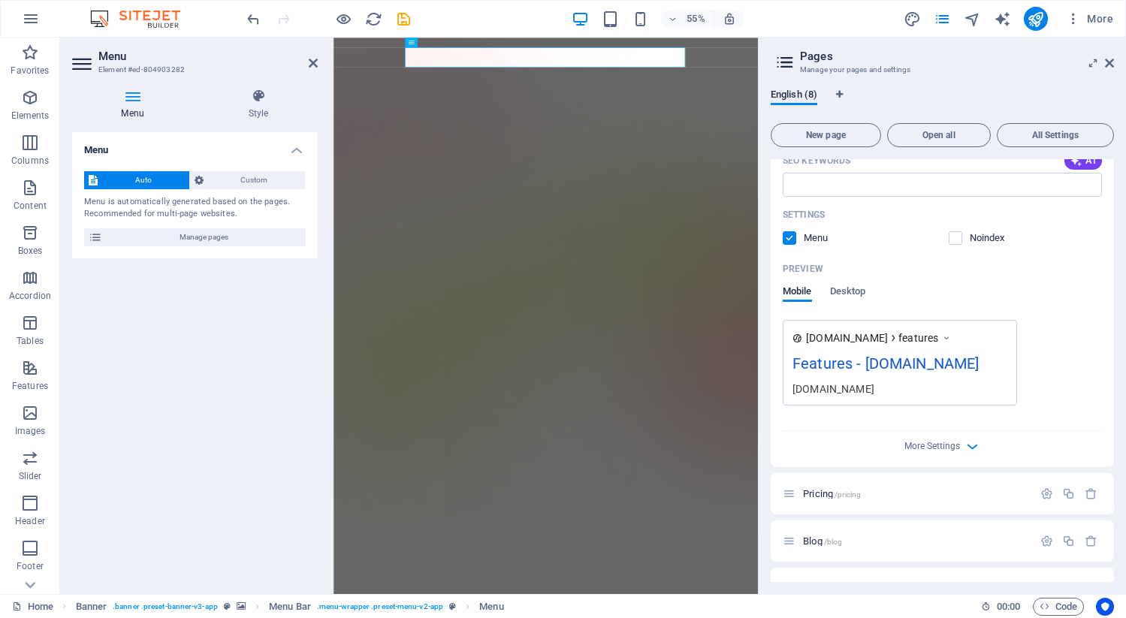
scroll to position [340, 0]
click at [954, 240] on label at bounding box center [956, 239] width 14 height 14
click at [0, 0] on input "checkbox" at bounding box center [0, 0] width 0 height 0
click at [791, 237] on label at bounding box center [790, 239] width 14 height 14
click at [0, 0] on input "checkbox" at bounding box center [0, 0] width 0 height 0
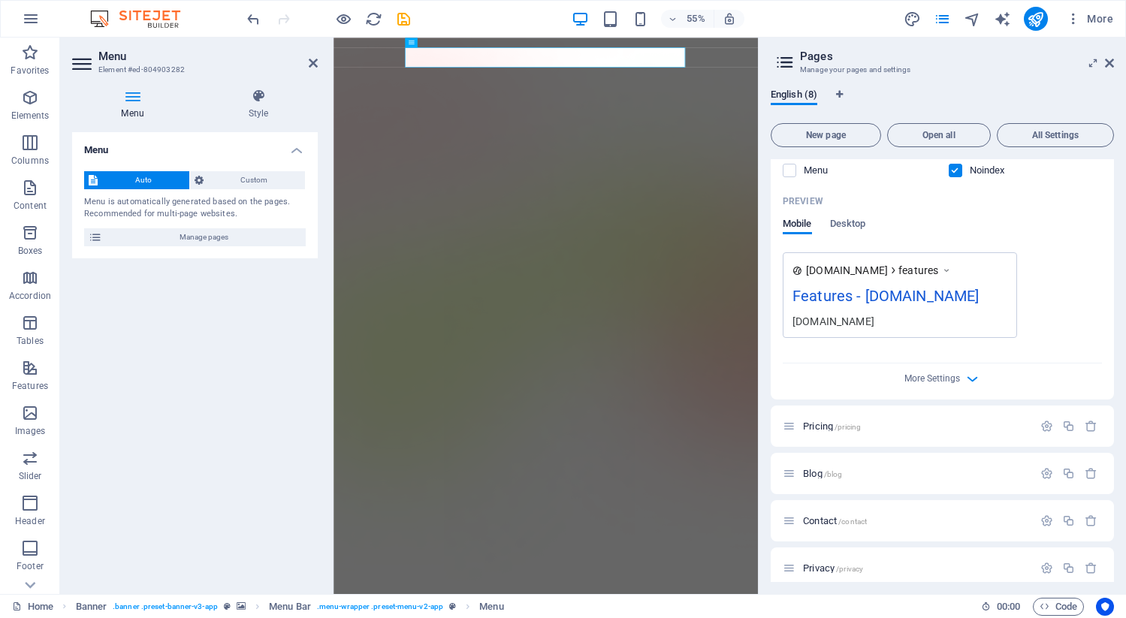
scroll to position [516, 0]
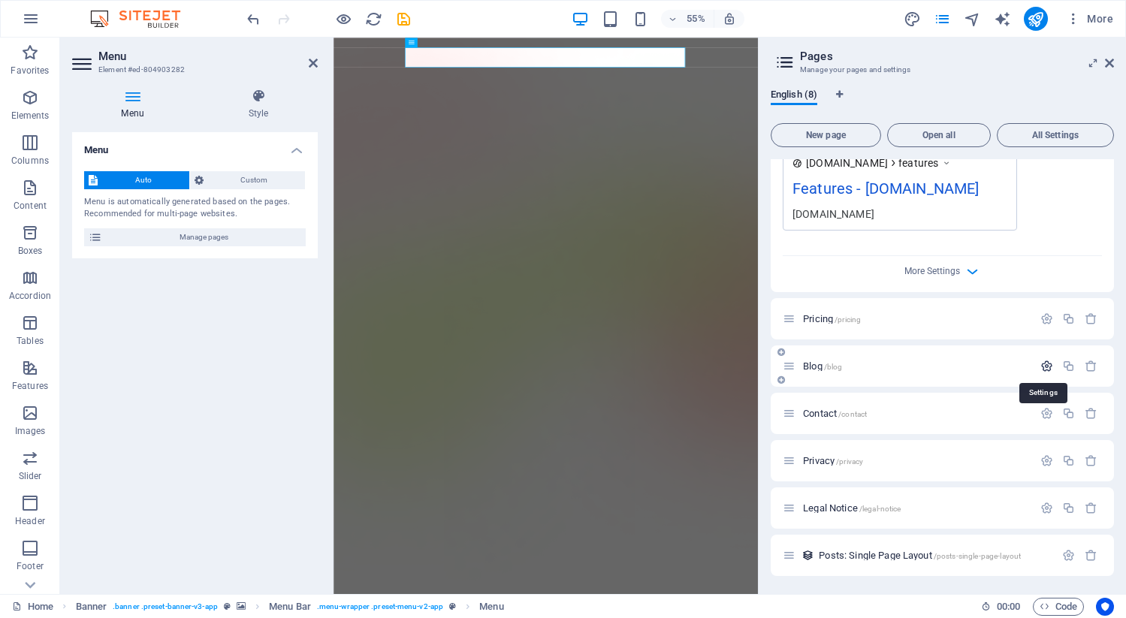
click at [1045, 364] on icon "button" at bounding box center [1047, 366] width 13 height 13
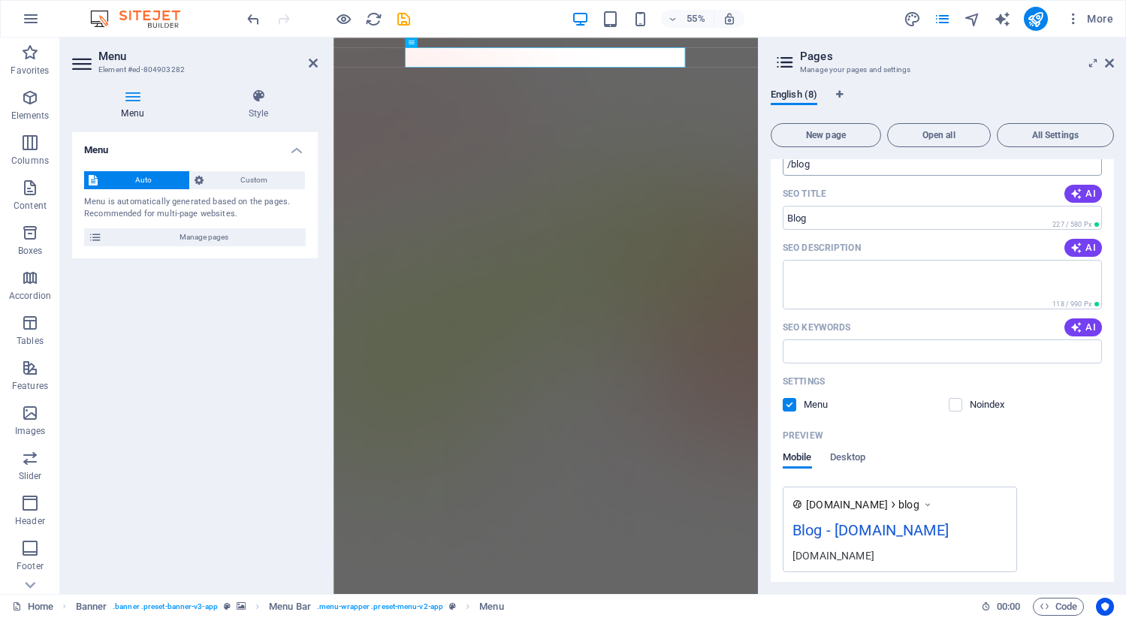
scroll to position [831, 0]
click at [791, 402] on label at bounding box center [790, 403] width 14 height 14
click at [0, 0] on input "checkbox" at bounding box center [0, 0] width 0 height 0
click at [954, 400] on label at bounding box center [956, 403] width 14 height 14
click at [0, 0] on input "checkbox" at bounding box center [0, 0] width 0 height 0
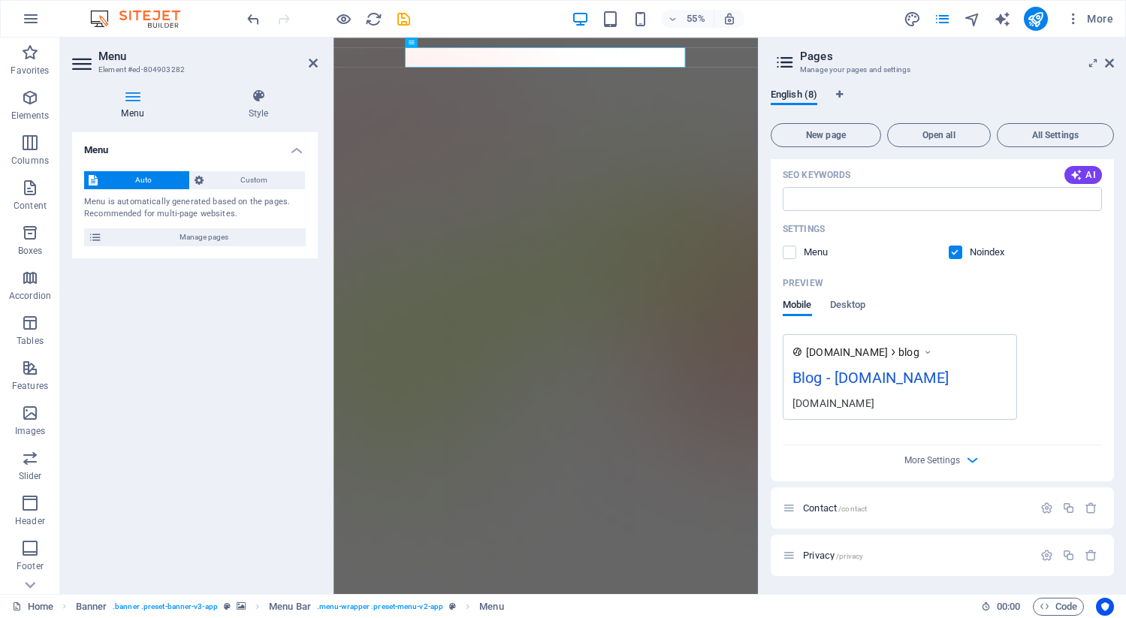
scroll to position [1076, 0]
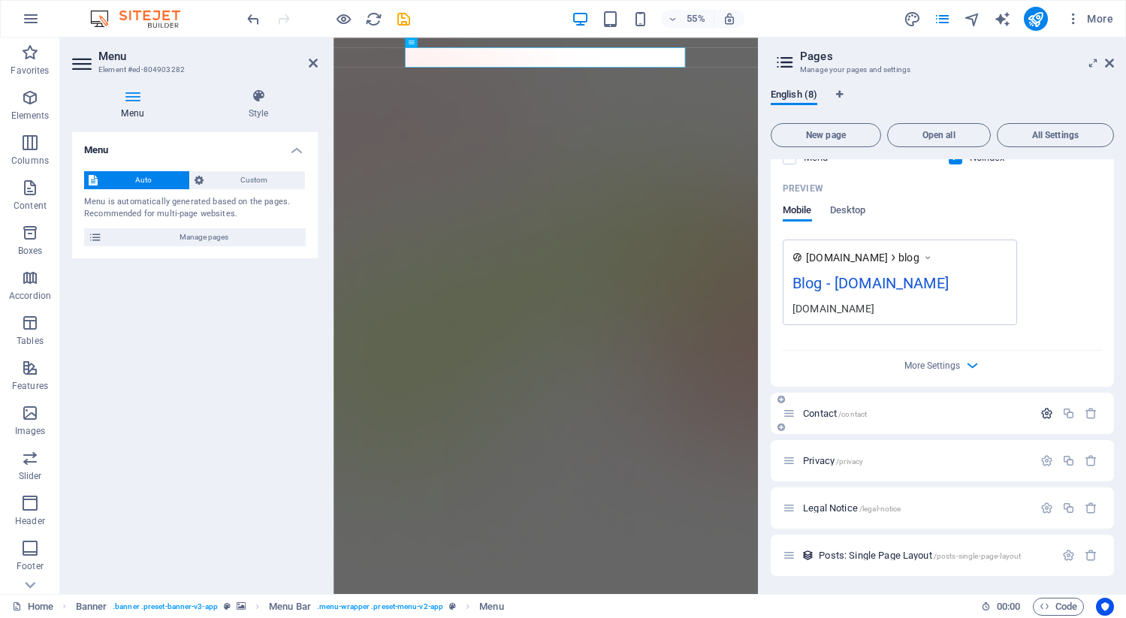
click at [1042, 416] on icon "button" at bounding box center [1047, 413] width 13 height 13
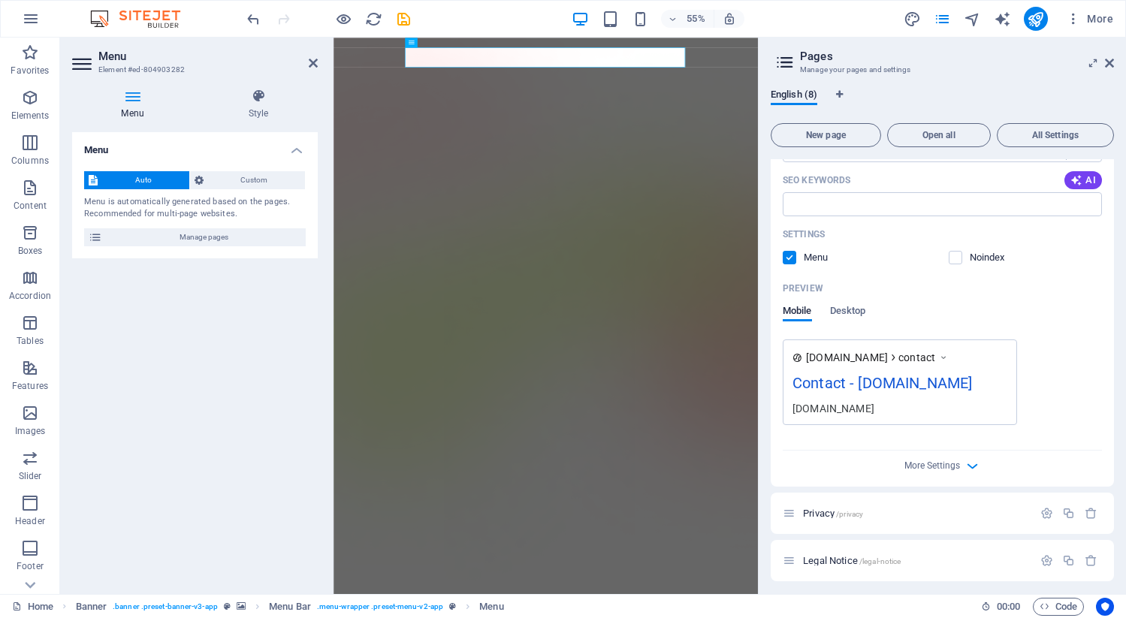
scroll to position [1588, 0]
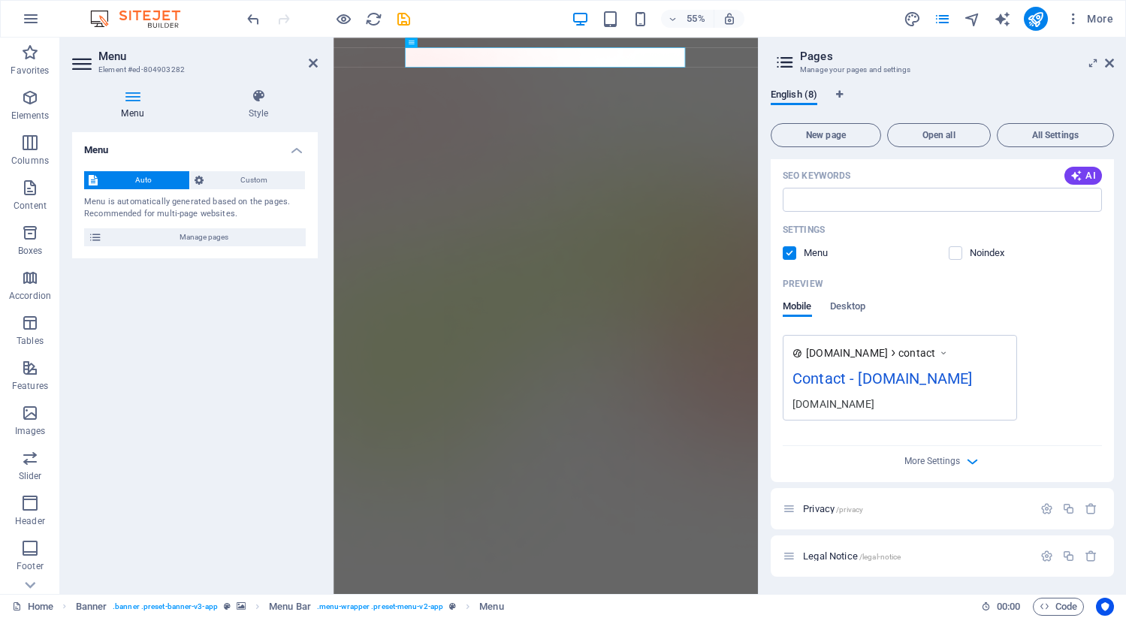
click at [797, 249] on span at bounding box center [801, 253] width 8 height 8
click at [790, 252] on label at bounding box center [790, 253] width 14 height 14
click at [0, 0] on input "checkbox" at bounding box center [0, 0] width 0 height 0
click at [957, 251] on label at bounding box center [956, 253] width 14 height 14
click at [0, 0] on input "checkbox" at bounding box center [0, 0] width 0 height 0
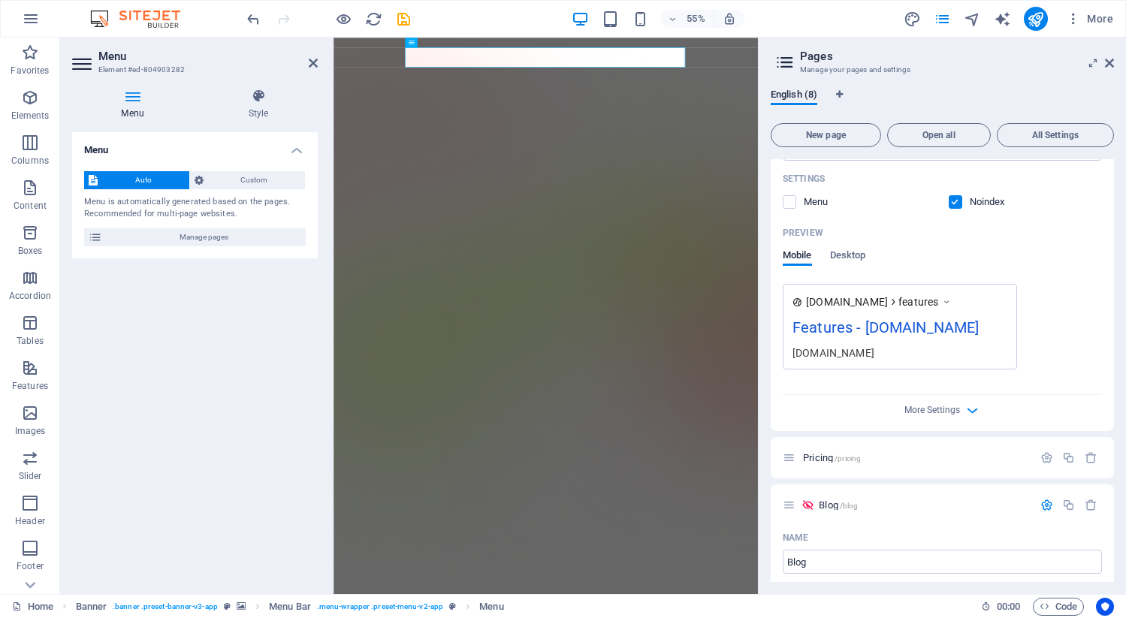
scroll to position [376, 0]
click at [1043, 455] on icon "button" at bounding box center [1047, 458] width 13 height 13
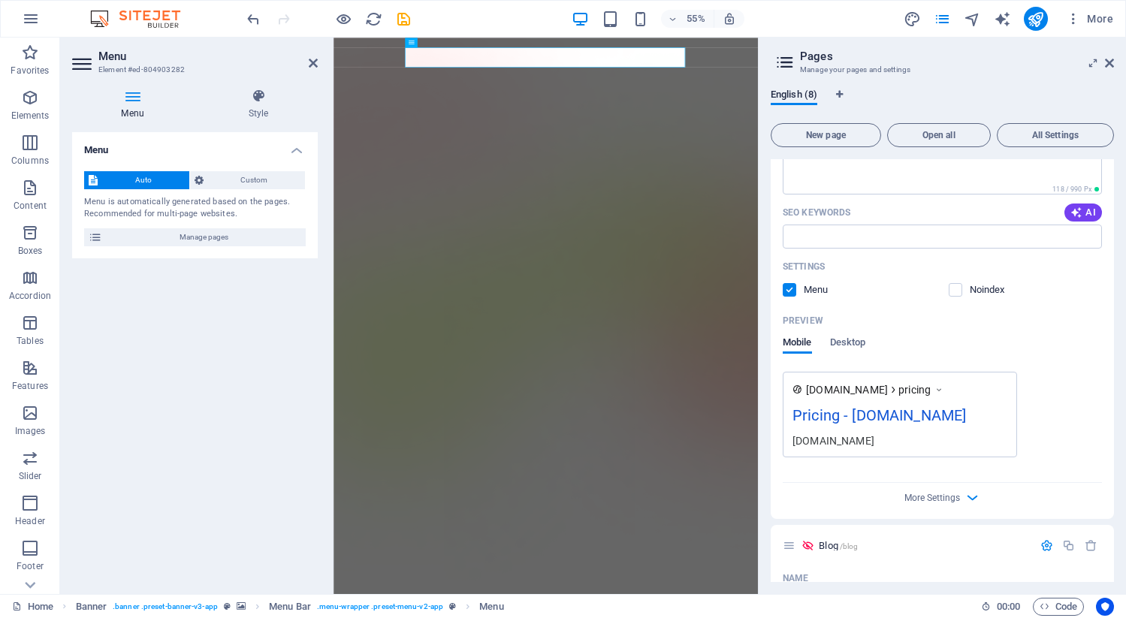
scroll to position [896, 0]
click at [957, 286] on label at bounding box center [956, 291] width 14 height 14
click at [0, 0] on input "checkbox" at bounding box center [0, 0] width 0 height 0
click at [791, 292] on label at bounding box center [790, 291] width 14 height 14
click at [0, 0] on input "checkbox" at bounding box center [0, 0] width 0 height 0
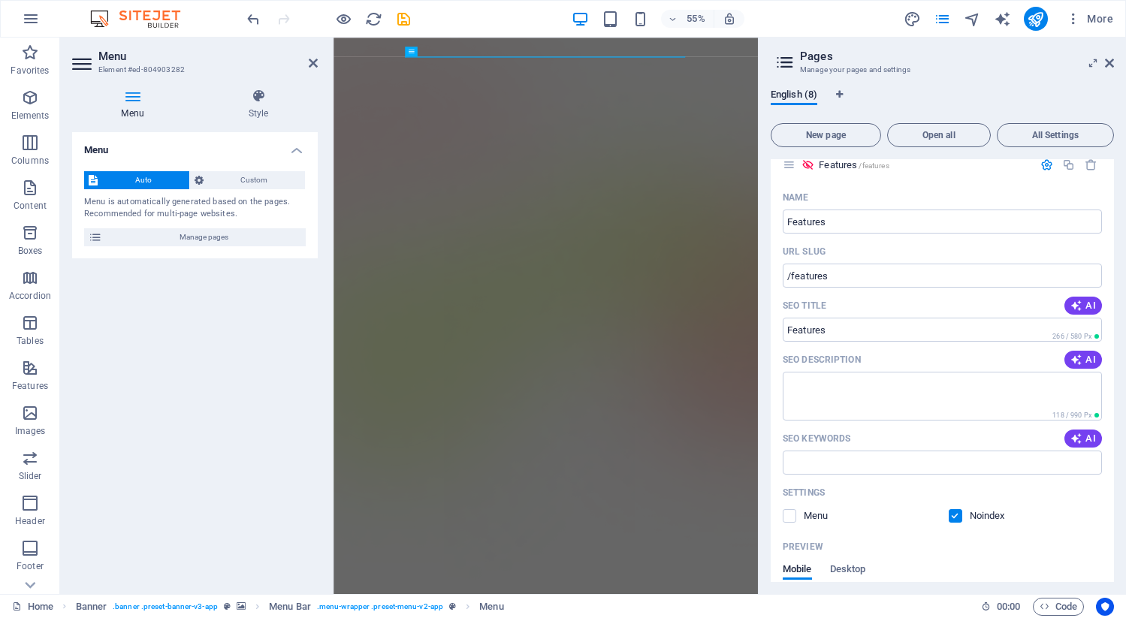
scroll to position [0, 0]
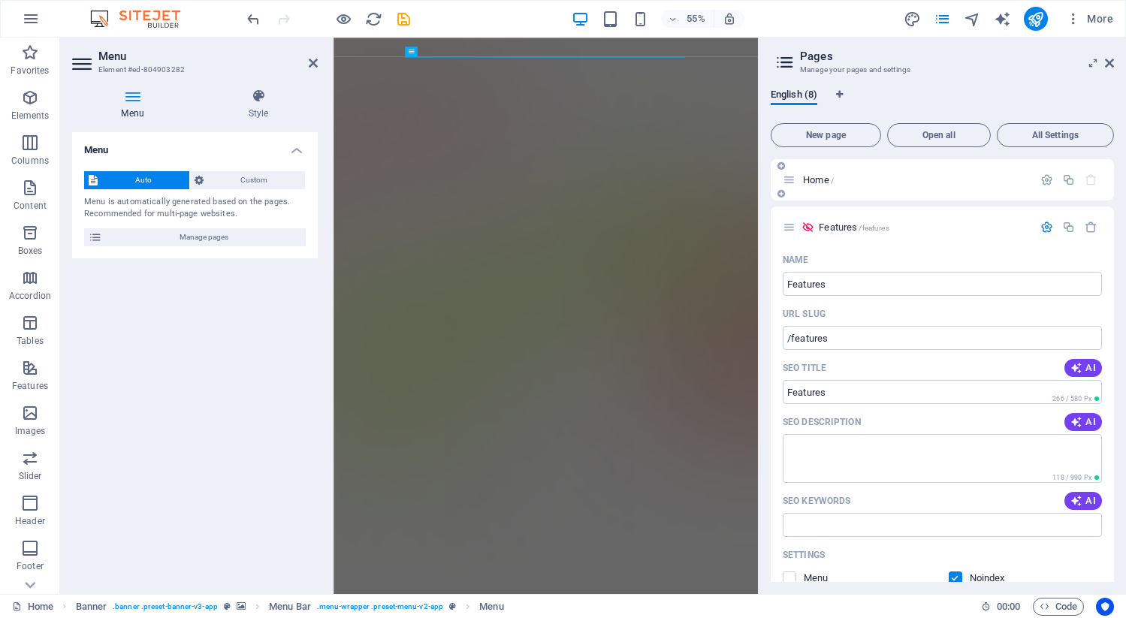
click at [835, 179] on p "Home /" at bounding box center [915, 180] width 225 height 10
click at [1041, 176] on icon "button" at bounding box center [1047, 180] width 13 height 13
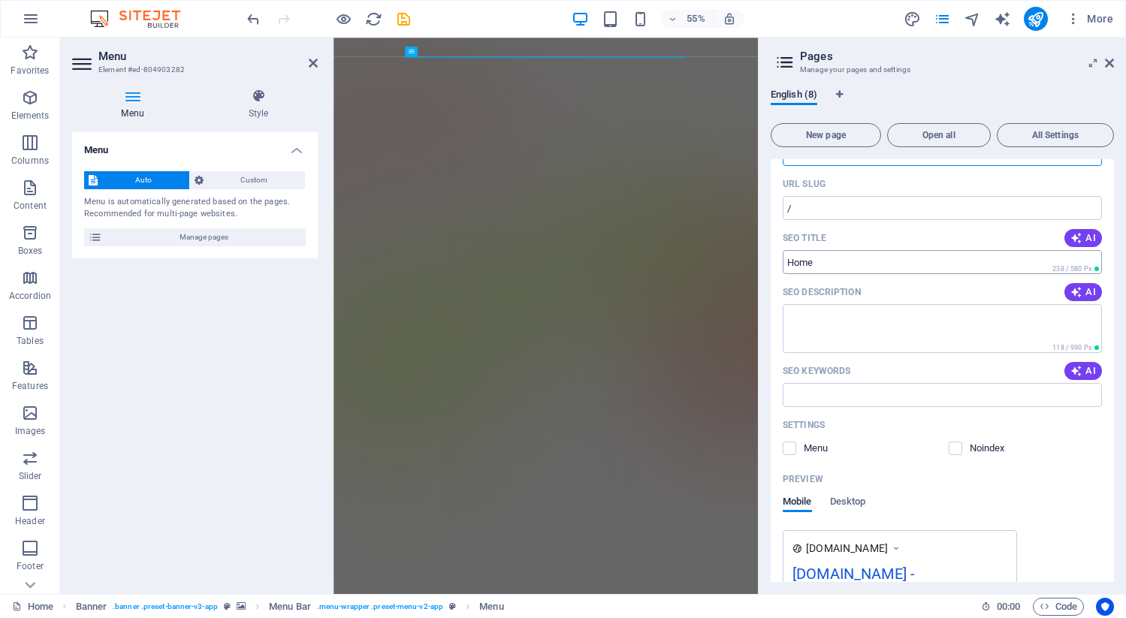
scroll to position [86, 0]
click at [841, 320] on textarea "SEO Description" at bounding box center [942, 325] width 319 height 49
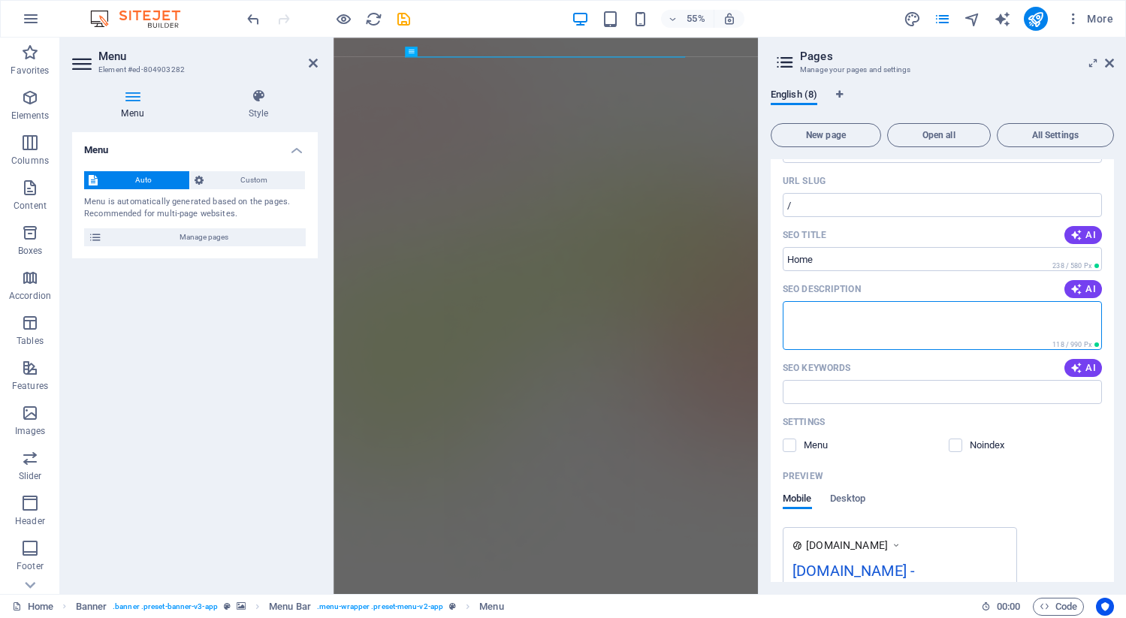
paste textarea "Toothpaste for Mac – Smart Clipboard History Manager | Save, Organize, and Past…"
type textarea "Toothpaste for Mac – Smart Clipboard History Manager | Save, Organize, and Past…"
click at [817, 250] on input "SEO Title" at bounding box center [942, 259] width 319 height 24
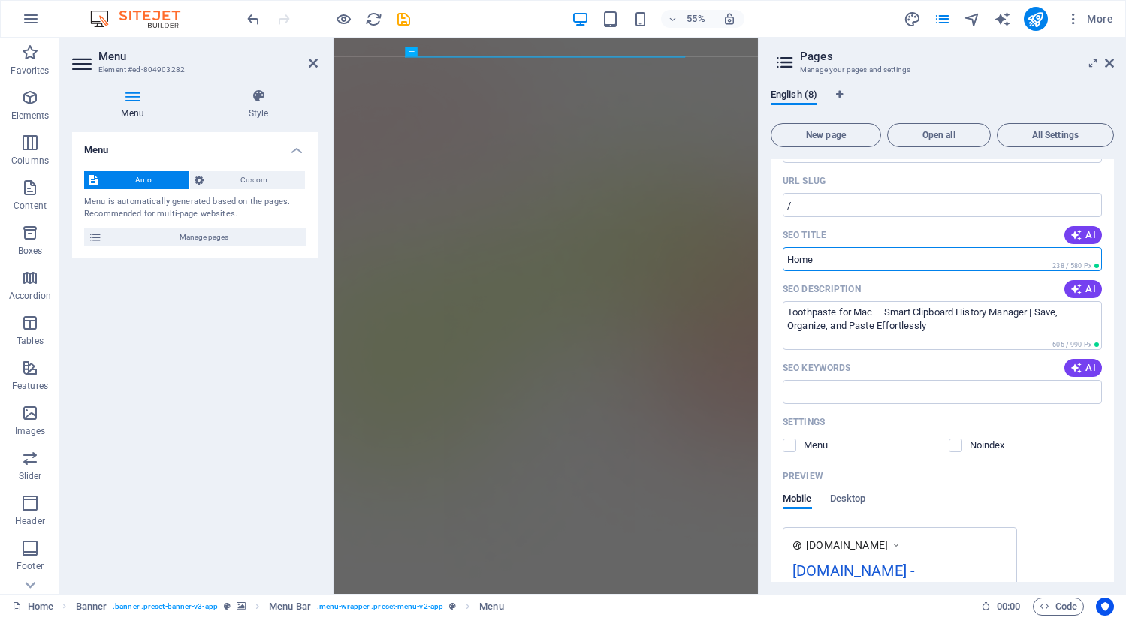
click at [821, 261] on input "SEO Title" at bounding box center [942, 259] width 319 height 24
click at [793, 263] on input "SEO Title" at bounding box center [942, 259] width 319 height 24
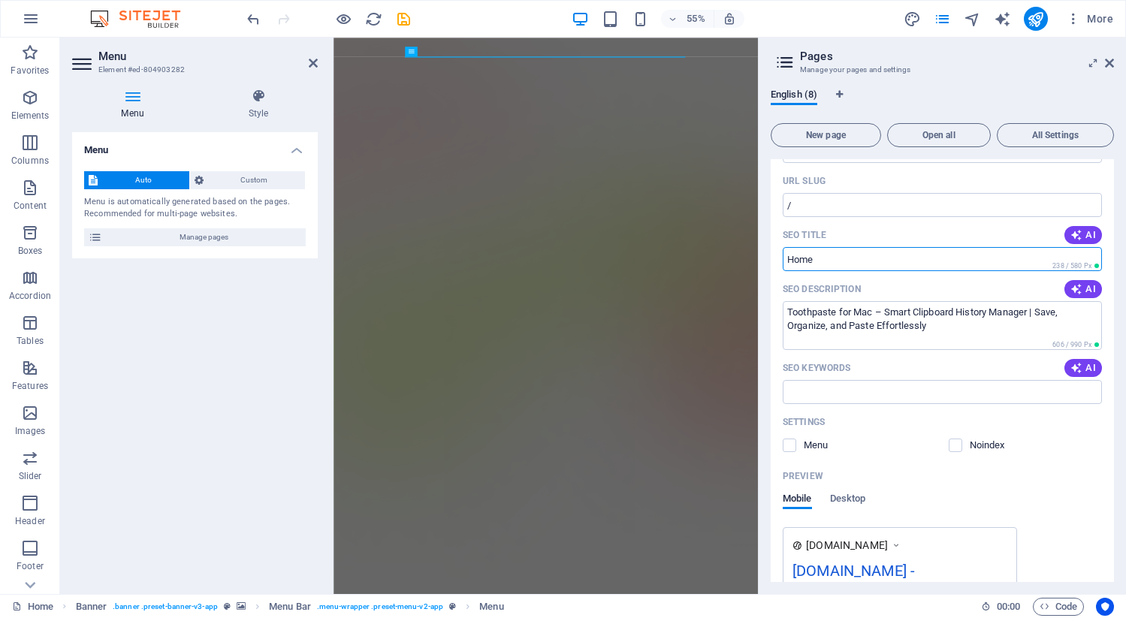
click at [793, 263] on input "SEO Title" at bounding box center [942, 259] width 319 height 24
paste input "Toothpaste for Mac – Smart Clipboard History Manager | Save, Organize, and Past…"
type input "Toothpaste for Mac – Smart Clipboard History Manager | Save, Organize, and Past…"
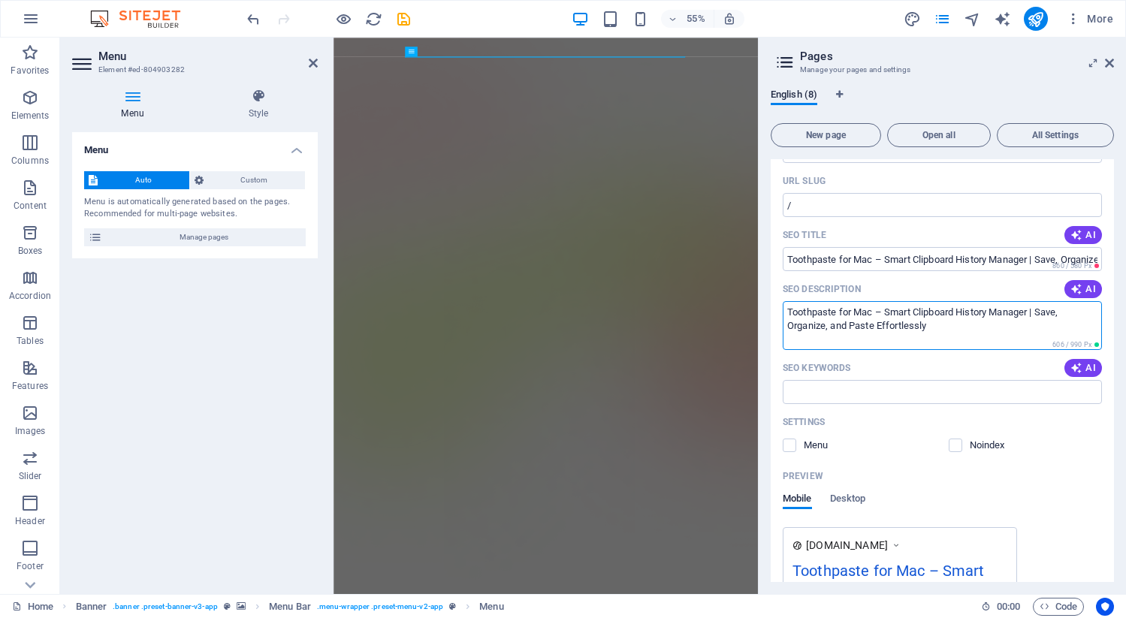
click at [886, 330] on textarea "Toothpaste for Mac – Smart Clipboard History Manager | Save, Organize, and Past…" at bounding box center [942, 325] width 319 height 49
click at [877, 261] on input "Toothpaste for Mac – Smart Clipboard History Manager | Save, Organize, and Past…" at bounding box center [942, 259] width 319 height 24
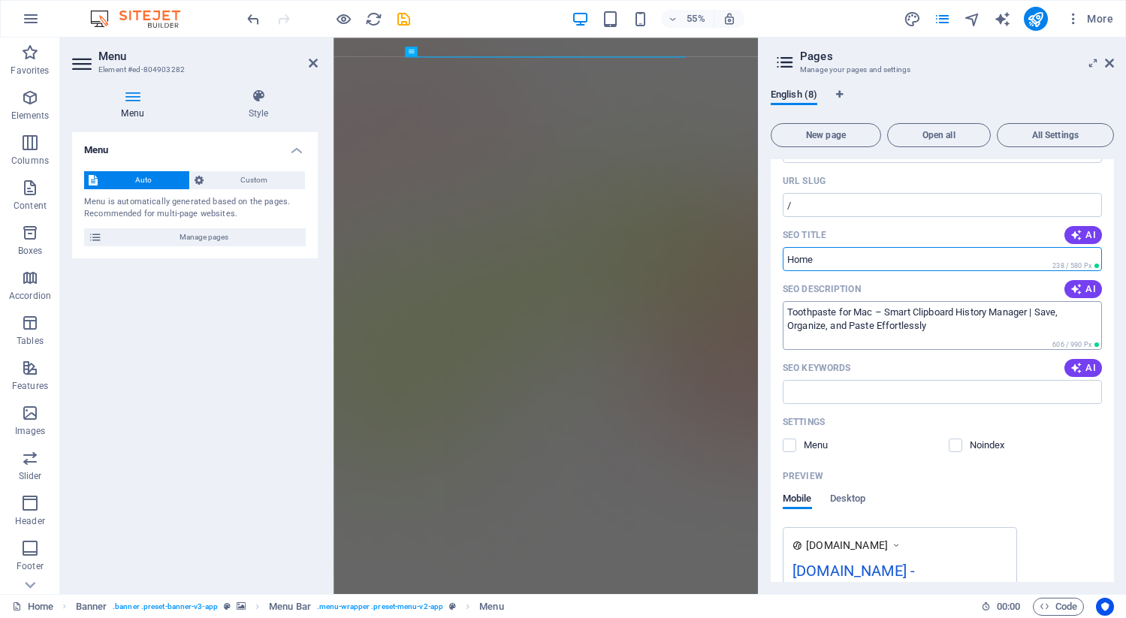
click at [898, 325] on textarea "Toothpaste for Mac – Smart Clipboard History Manager | Save, Organize, and Past…" at bounding box center [942, 325] width 319 height 49
click at [971, 329] on textarea "Toothpaste for Mac – Smart Clipboard History Manager | Save, Organize, and Past…" at bounding box center [942, 325] width 319 height 49
type textarea "Toothpaste for Mac – Smart Clipboard History Manager | Save, Organize, and Past…"
click at [843, 255] on input "SEO Title" at bounding box center [942, 259] width 319 height 24
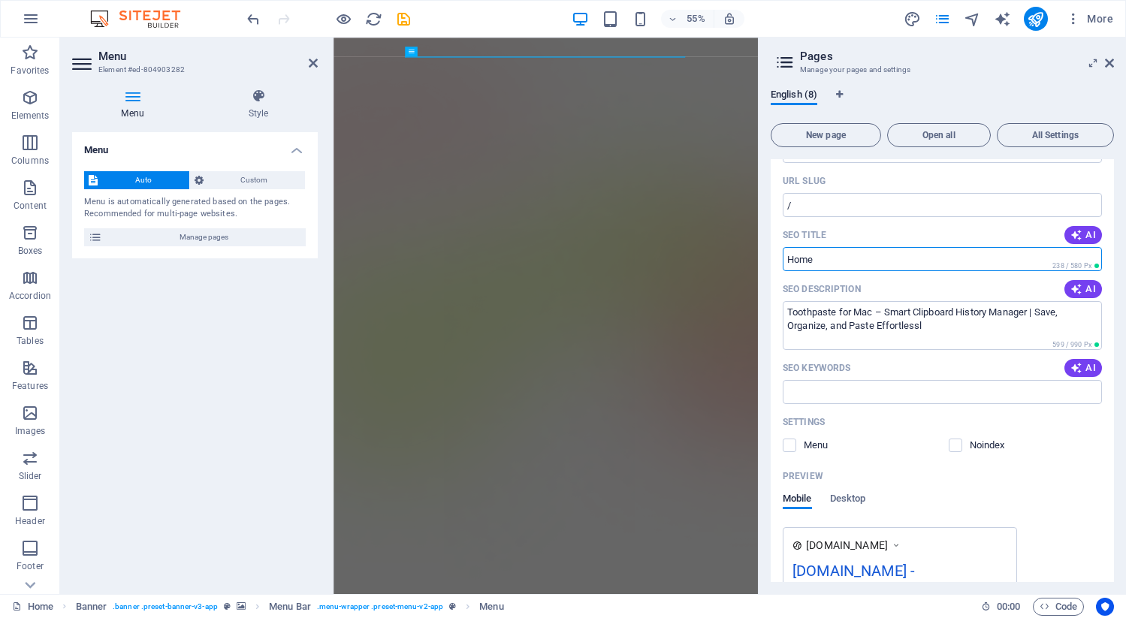
click at [843, 255] on input "SEO Title" at bounding box center [942, 259] width 319 height 24
paste input "Toothpaste for Mac | Clipboard Copy History Manager"
type input "Toothpaste for Mac | Clipboard Copy History Manager"
click at [821, 333] on textarea "Toothpaste for Mac – Smart Clipboard History Manager | Save, Organize, and Past…" at bounding box center [942, 325] width 319 height 49
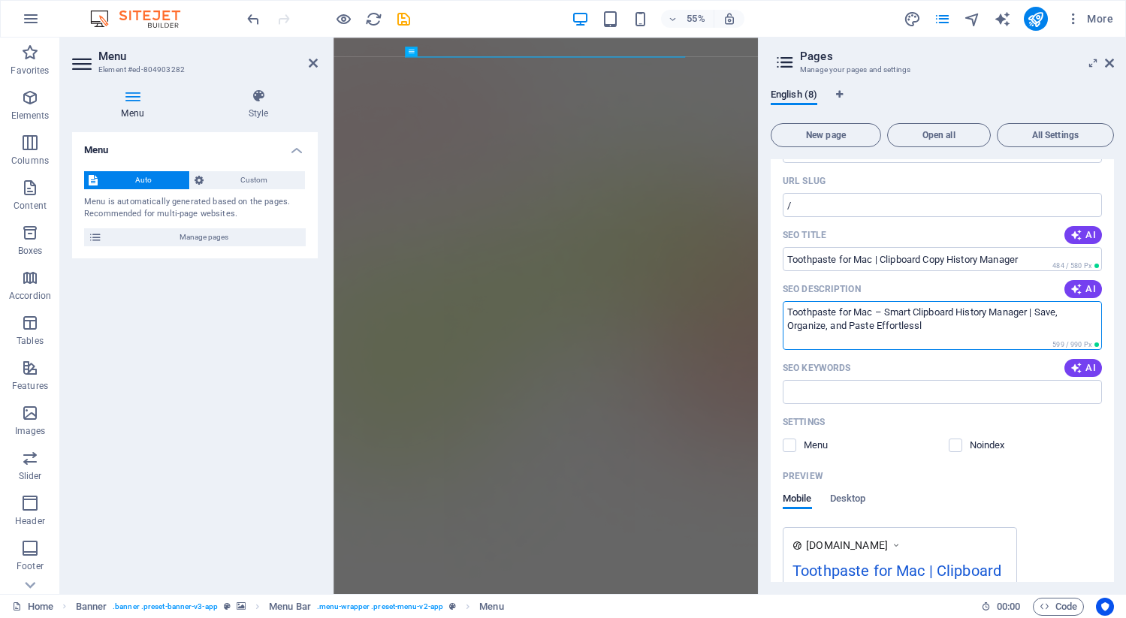
click at [821, 333] on textarea "Toothpaste for Mac – Smart Clipboard History Manager | Save, Organize, and Past…" at bounding box center [942, 325] width 319 height 49
paste textarea "Meet Toothpaste, your clipboard’s memory upgrade. Every copied link, quote, and…"
type textarea "Meet Toothpaste, your clipboard’s memory upgrade. Every copied link, quote, and…"
click at [1082, 367] on span "AI" at bounding box center [1084, 368] width 26 height 12
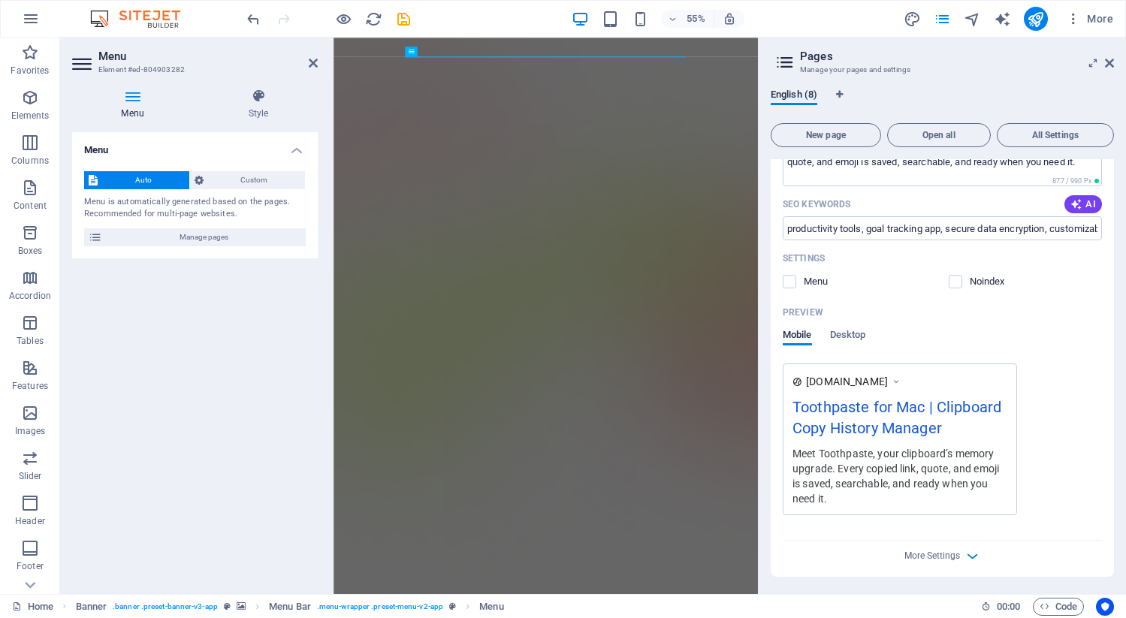
scroll to position [246, 0]
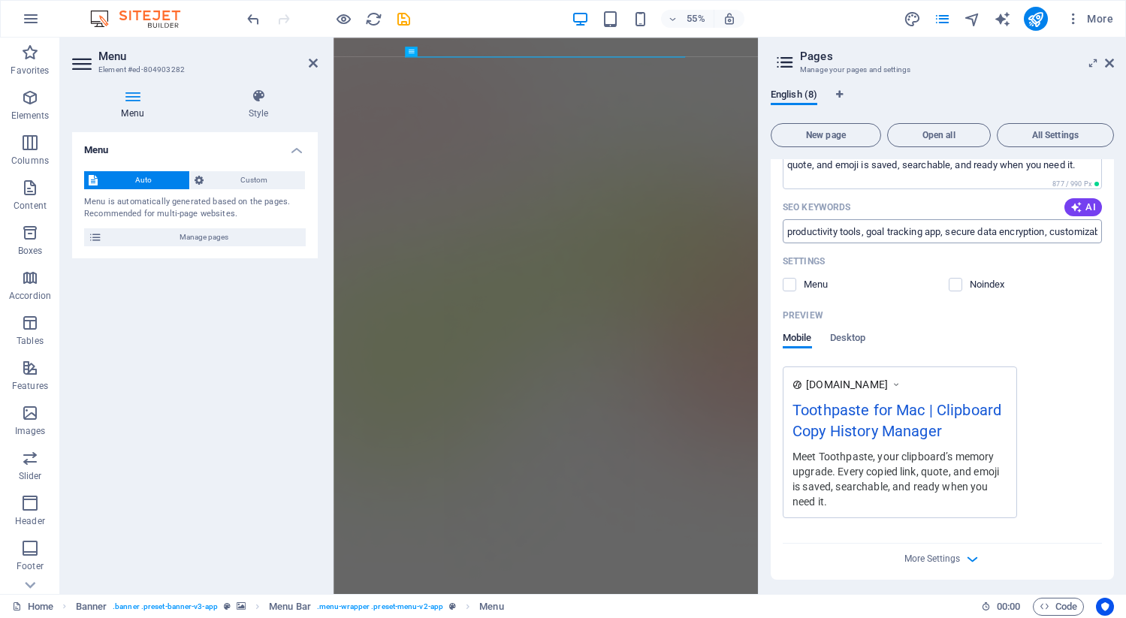
click at [847, 231] on input "productivity tools, goal tracking app, secure data encryption, customizable not…" at bounding box center [942, 231] width 319 height 24
paste input "clipboard manager for Mac Mac clipboard history app save copied text Mac Mac cl…"
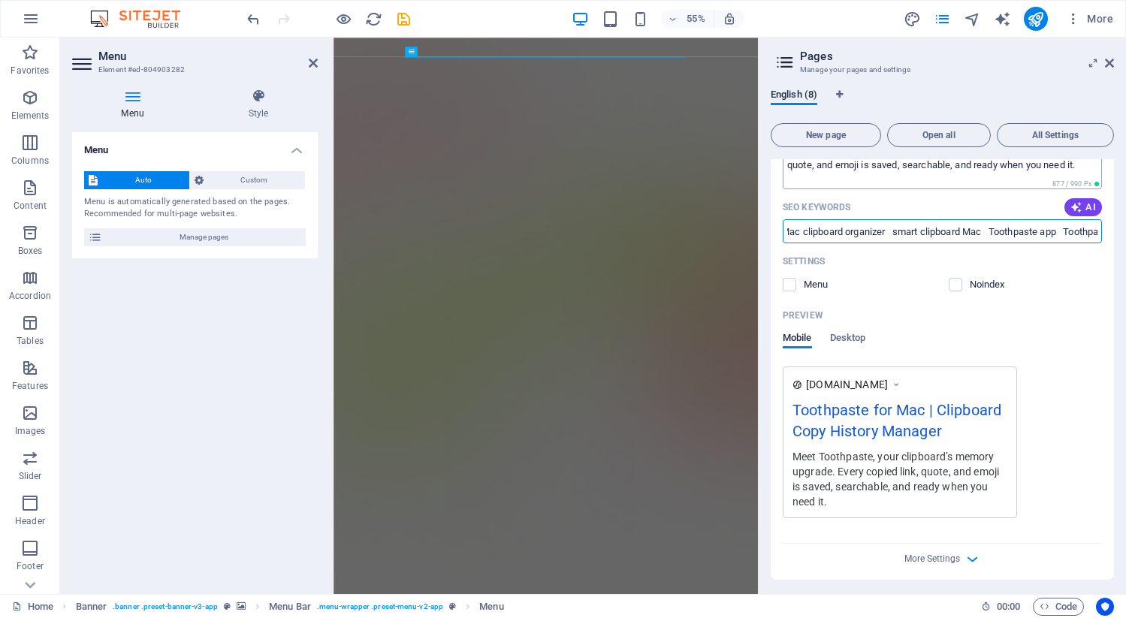
type input "clipboard manager for Mac Mac clipboard history app save copied text Mac Mac cl…"
click at [836, 183] on textarea "Meet Toothpaste, your clipboard’s memory upgrade. Every copied link, quote, and…" at bounding box center [942, 165] width 319 height 49
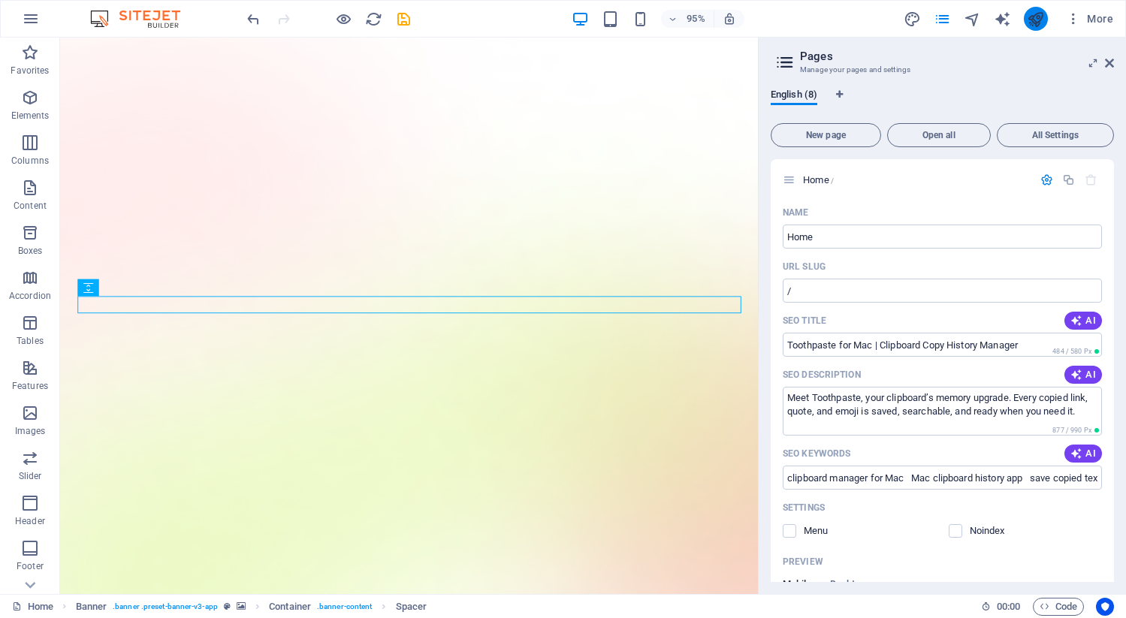
click at [1045, 14] on button "publish" at bounding box center [1036, 19] width 24 height 24
